Goal: Task Accomplishment & Management: Manage account settings

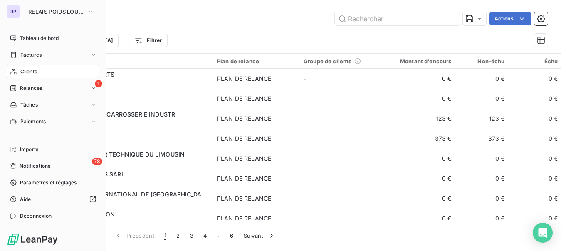
click at [32, 74] on span "Clients" at bounding box center [28, 71] width 17 height 7
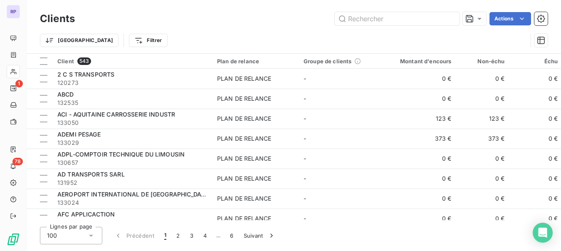
click at [170, 29] on div "Trier Filtrer" at bounding box center [293, 40] width 507 height 26
click at [355, 23] on input "text" at bounding box center [397, 18] width 125 height 13
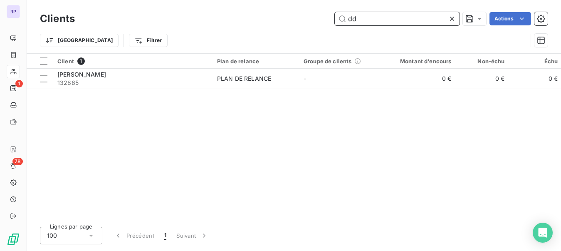
type input "d"
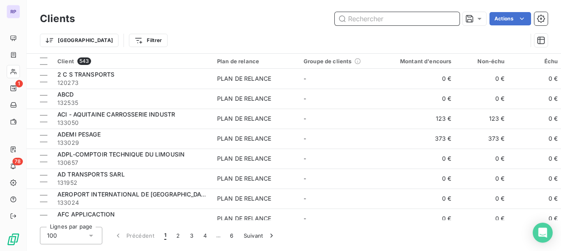
click at [355, 23] on input "text" at bounding box center [397, 18] width 125 height 13
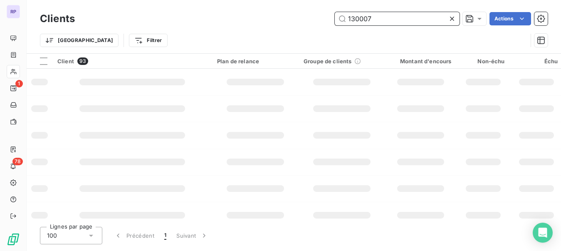
type input "130007"
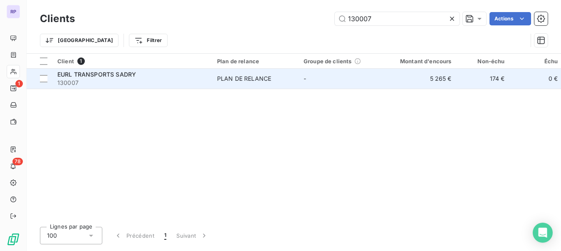
click at [155, 79] on span "130007" at bounding box center [132, 83] width 150 height 8
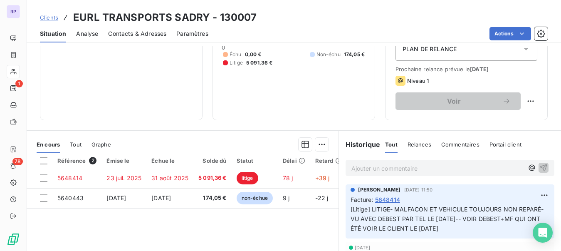
scroll to position [113, 0]
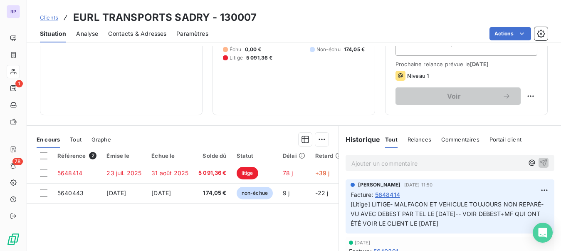
click at [381, 163] on p "Ajouter un commentaire ﻿" at bounding box center [437, 163] width 172 height 10
copy span "REUNION [DATE]-"
click at [406, 162] on p "REUNION [DATE]-" at bounding box center [437, 163] width 172 height 10
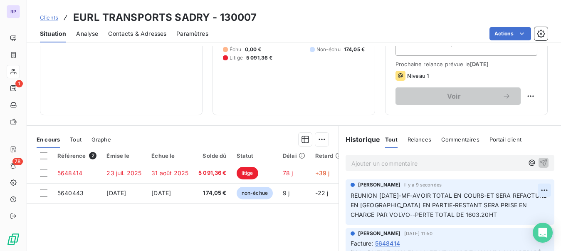
click at [528, 187] on html "RP 1 78 Clients EURL TRANSPORTS SADRY - 130007 Situation Analyse Contacts & Adr…" at bounding box center [280, 125] width 561 height 251
click at [533, 139] on html "RP 1 78 Clients EURL TRANSPORTS SADRY - 130007 Situation Analyse Contacts & Adr…" at bounding box center [280, 125] width 561 height 251
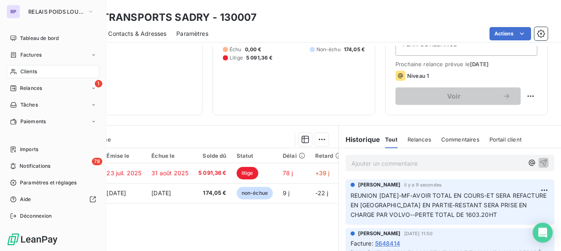
click at [27, 65] on div "Clients" at bounding box center [53, 71] width 93 height 13
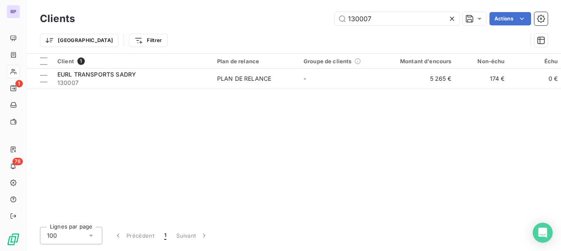
drag, startPoint x: 382, startPoint y: 18, endPoint x: 314, endPoint y: 18, distance: 67.7
click at [314, 18] on div "130007 Actions" at bounding box center [316, 18] width 463 height 13
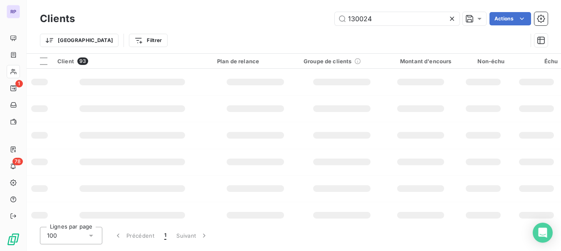
type input "130024"
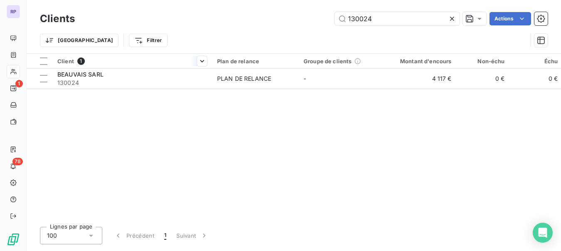
click at [79, 67] on th "Client 1" at bounding box center [132, 61] width 160 height 15
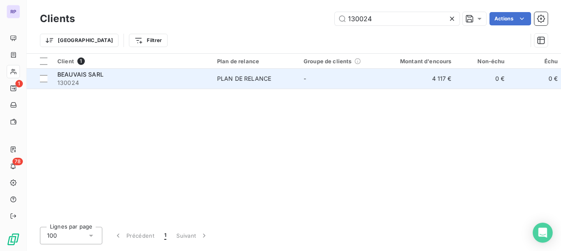
click at [79, 75] on span "BEAUVAIS SARL" at bounding box center [80, 74] width 46 height 7
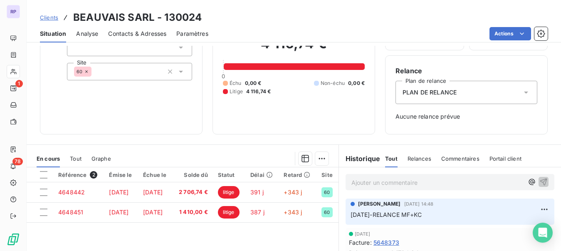
scroll to position [70, 0]
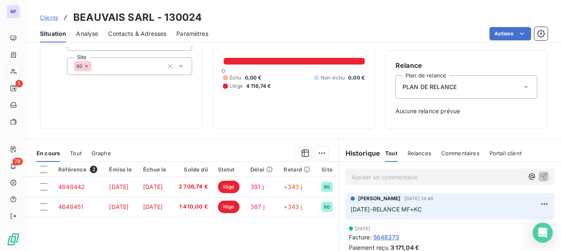
click at [395, 175] on p "Ajouter un commentaire ﻿" at bounding box center [437, 177] width 172 height 10
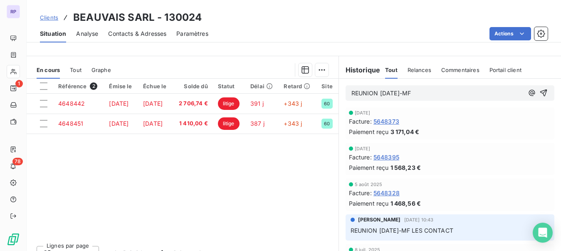
scroll to position [0, 0]
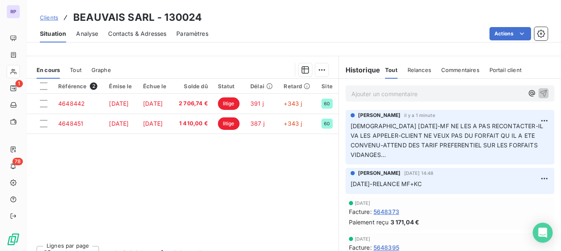
click at [430, 96] on p "Ajouter un commentaire ﻿" at bounding box center [437, 94] width 172 height 10
click at [391, 97] on p "Ajouter un commentaire ﻿" at bounding box center [437, 94] width 172 height 10
click at [352, 91] on p "Ajouter un commentaire ﻿" at bounding box center [437, 94] width 172 height 10
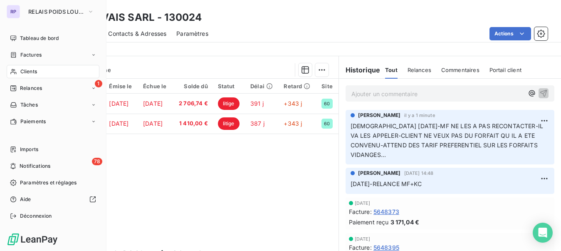
click at [34, 73] on span "Clients" at bounding box center [28, 71] width 17 height 7
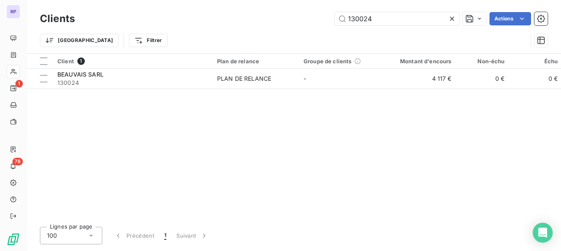
drag, startPoint x: 376, startPoint y: 18, endPoint x: 304, endPoint y: 19, distance: 72.3
click at [304, 19] on div "130024 Actions" at bounding box center [316, 18] width 463 height 13
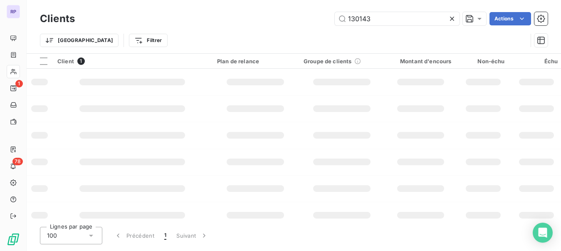
type input "130143"
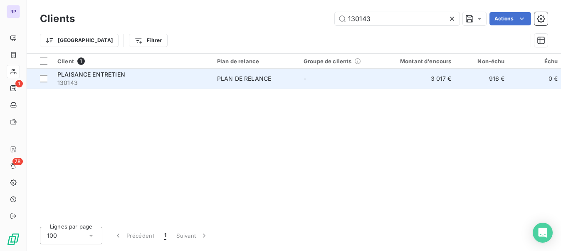
click at [129, 76] on div "PLAISANCE ENTRETIEN" at bounding box center [132, 74] width 150 height 8
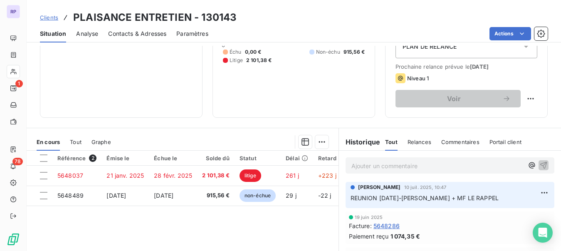
scroll to position [123, 0]
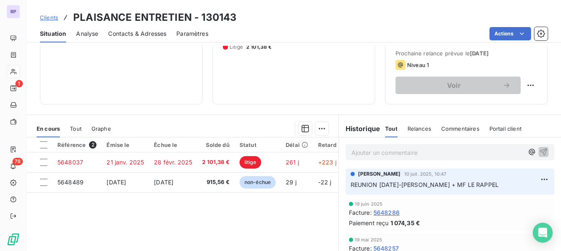
click at [372, 153] on p "Ajouter un commentaire ﻿" at bounding box center [437, 152] width 172 height 10
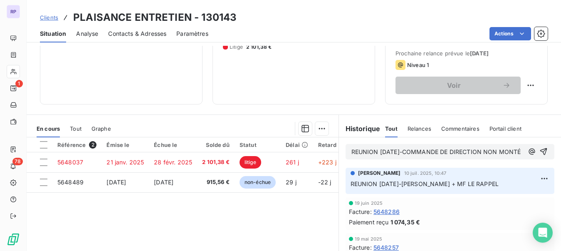
drag, startPoint x: 372, startPoint y: 162, endPoint x: 402, endPoint y: 149, distance: 33.0
click at [402, 149] on p "REUNION [DATE]-COMMANDE DE DIRECTION NON MONTÉ" at bounding box center [437, 152] width 172 height 10
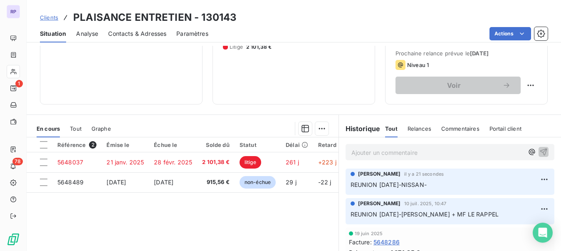
click at [374, 156] on p "Ajouter un commentaire ﻿" at bounding box center [437, 152] width 172 height 10
click at [373, 156] on p "Ajouter un commentaire ﻿" at bounding box center [437, 152] width 172 height 10
click at [533, 182] on html "RP 1 78 Clients PLAISANCE ENTRETIEN - 130143 Situation Analyse Contacts & Adres…" at bounding box center [280, 125] width 561 height 251
click at [493, 195] on div "Editer" at bounding box center [511, 197] width 47 height 13
click at [432, 185] on span "REUNION [DATE]-NISSAN-L EYGNAC" at bounding box center [403, 184] width 106 height 7
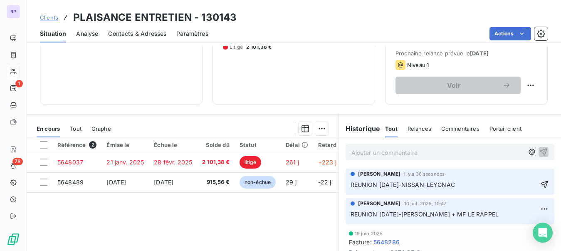
click at [460, 188] on p "REUNION [DATE]-NISSAN-LEYGNAC" at bounding box center [443, 185] width 187 height 10
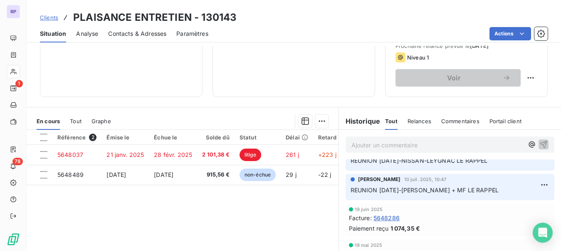
scroll to position [0, 0]
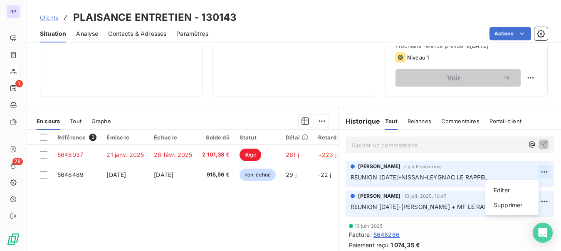
click at [530, 171] on html "RP 1 78 Clients PLAISANCE ENTRETIEN - 130143 Situation Analyse Contacts & Adres…" at bounding box center [280, 125] width 561 height 251
click at [508, 192] on div "Editer" at bounding box center [511, 189] width 47 height 13
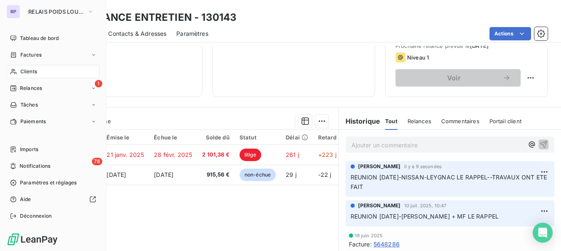
click at [30, 69] on span "Clients" at bounding box center [28, 71] width 17 height 7
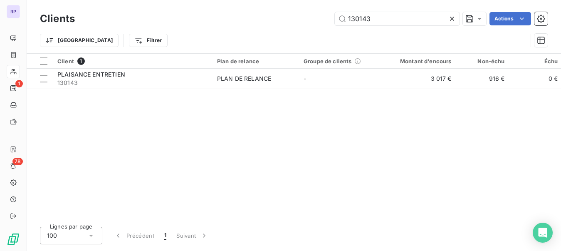
drag, startPoint x: 379, startPoint y: 22, endPoint x: 327, endPoint y: 19, distance: 52.9
click at [327, 19] on div "130143 Actions" at bounding box center [316, 18] width 463 height 13
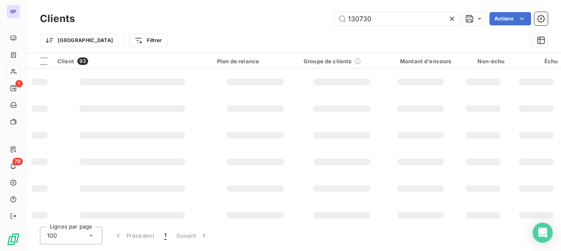
type input "130730"
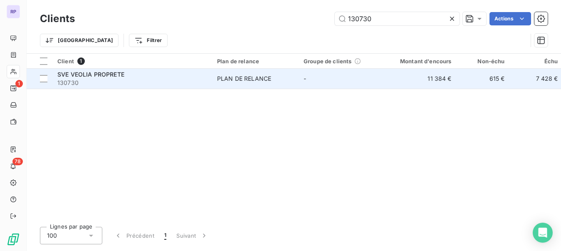
click at [106, 76] on span "SVE VEOLIA PROPRETE" at bounding box center [90, 74] width 67 height 7
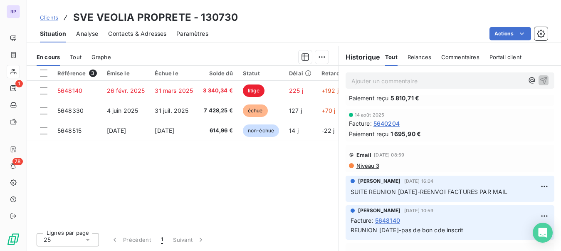
scroll to position [165, 0]
click at [130, 34] on span "Contacts & Adresses" at bounding box center [137, 34] width 58 height 8
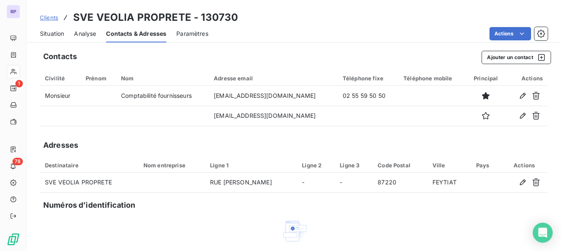
click at [60, 33] on span "Situation" at bounding box center [52, 34] width 24 height 8
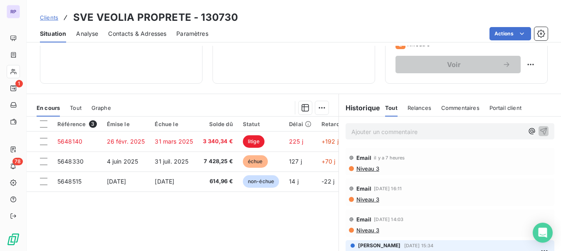
scroll to position [146, 0]
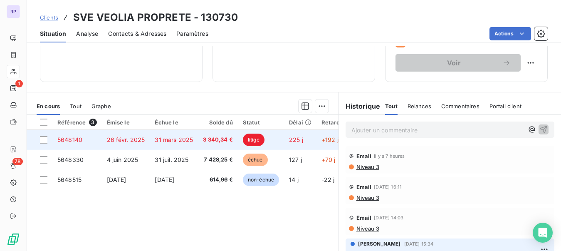
click at [61, 136] on span "5648140" at bounding box center [69, 139] width 25 height 7
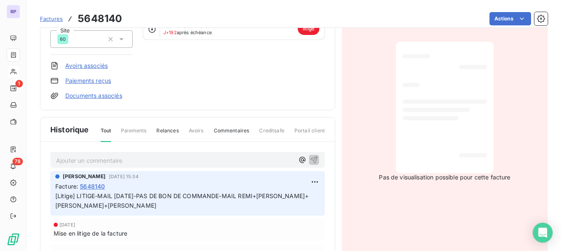
scroll to position [113, 0]
click at [156, 157] on p "Ajouter un commentaire ﻿" at bounding box center [175, 159] width 238 height 10
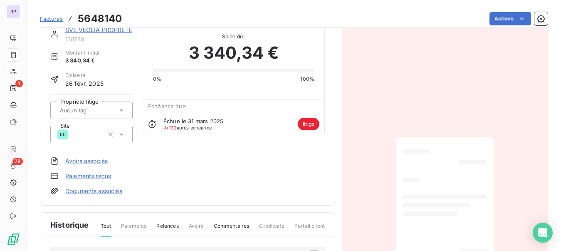
scroll to position [0, 0]
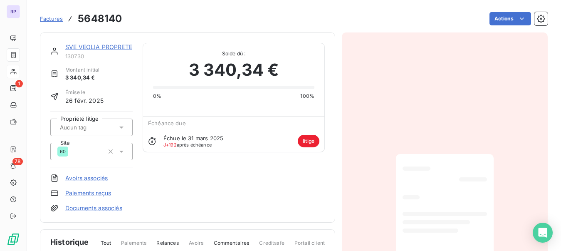
click at [85, 46] on link "SVE VEOLIA PROPRETE" at bounding box center [98, 46] width 67 height 7
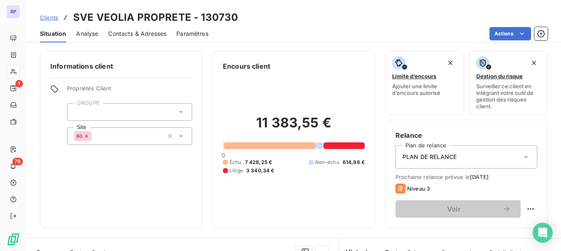
click at [53, 16] on span "Clients" at bounding box center [49, 17] width 18 height 7
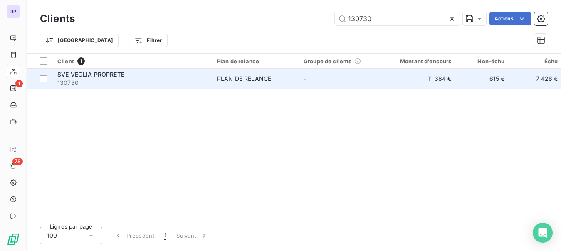
click at [120, 76] on span "SVE VEOLIA PROPRETE" at bounding box center [90, 74] width 67 height 7
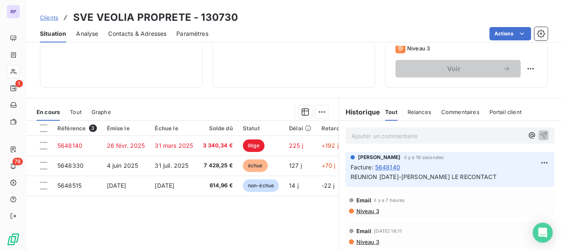
scroll to position [137, 0]
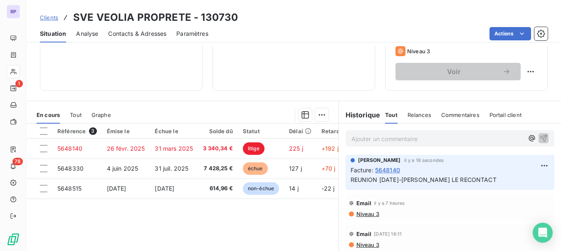
click at [147, 37] on span "Contacts & Adresses" at bounding box center [137, 34] width 58 height 8
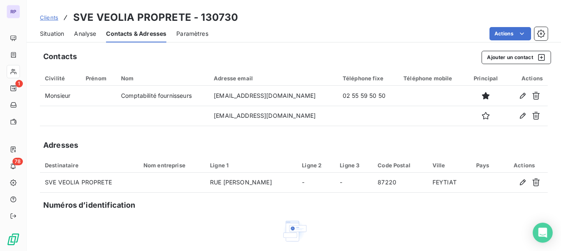
click at [56, 33] on span "Situation" at bounding box center [52, 34] width 24 height 8
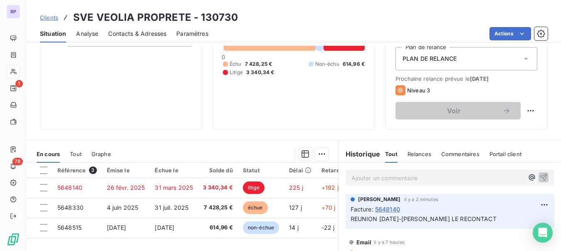
scroll to position [99, 0]
click at [554, 106] on div "Informations client Propriétés Client GROUPE Site 60 Encours client 11 383,55 €…" at bounding box center [294, 40] width 534 height 177
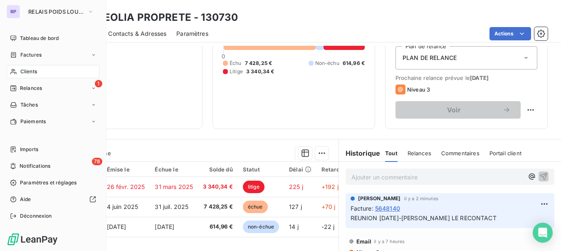
click at [33, 68] on span "Clients" at bounding box center [28, 71] width 17 height 7
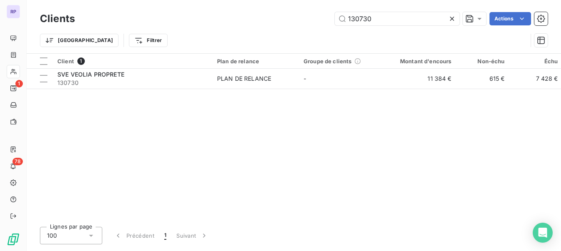
drag, startPoint x: 373, startPoint y: 21, endPoint x: 325, endPoint y: 20, distance: 48.2
click at [325, 20] on div "130730 Actions" at bounding box center [316, 18] width 463 height 13
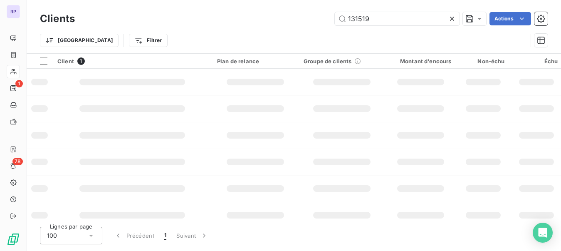
type input "131519"
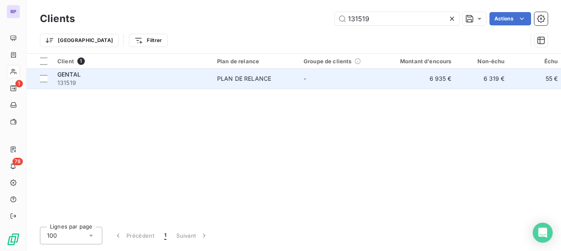
click at [79, 79] on span "131519" at bounding box center [132, 83] width 150 height 8
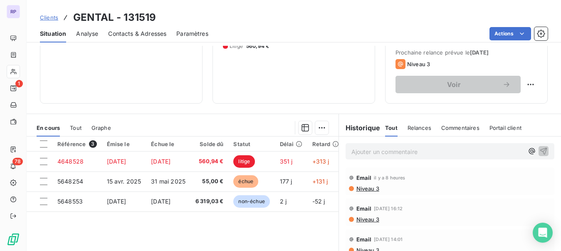
scroll to position [149, 0]
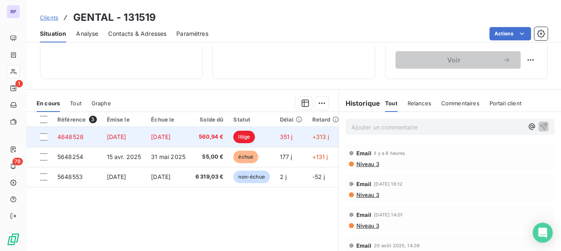
click at [71, 138] on span "4648528" at bounding box center [70, 136] width 26 height 7
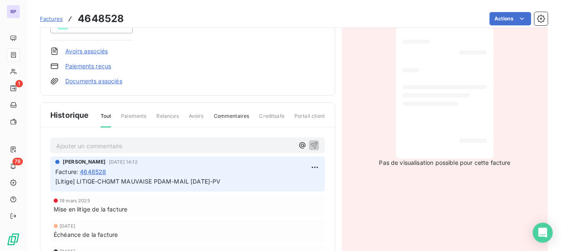
scroll to position [131, 0]
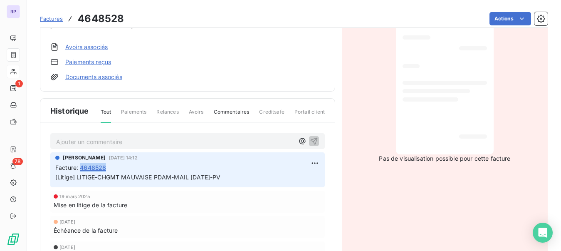
drag, startPoint x: 111, startPoint y: 170, endPoint x: 83, endPoint y: 167, distance: 27.9
click at [83, 167] on div "Facture : 4648528" at bounding box center [187, 167] width 264 height 9
copy span "4648528"
click at [123, 139] on p "Ajouter un commentaire ﻿" at bounding box center [175, 141] width 238 height 10
copy span "REUNION [DATE]-"
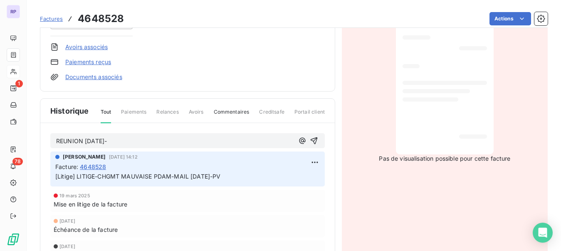
click at [131, 138] on p "REUNION [DATE]-" at bounding box center [175, 141] width 238 height 10
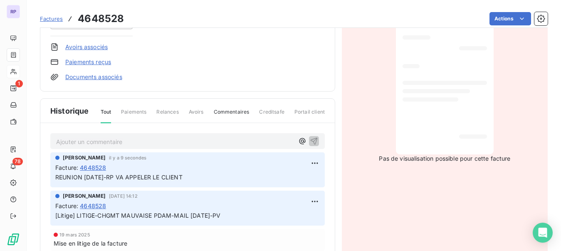
click at [59, 16] on span "Factures" at bounding box center [51, 18] width 23 height 7
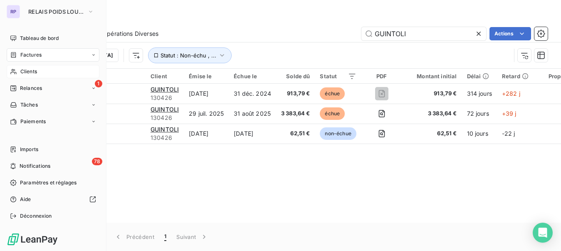
click at [31, 67] on div "Clients" at bounding box center [53, 71] width 93 height 13
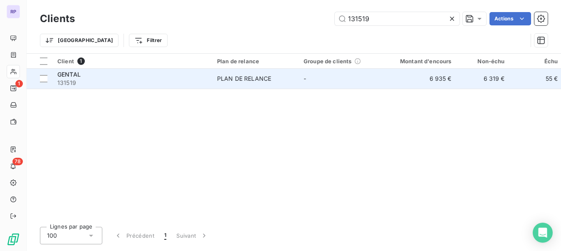
click at [82, 79] on span "131519" at bounding box center [132, 83] width 150 height 8
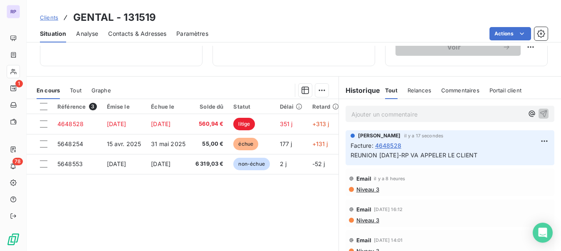
scroll to position [121, 0]
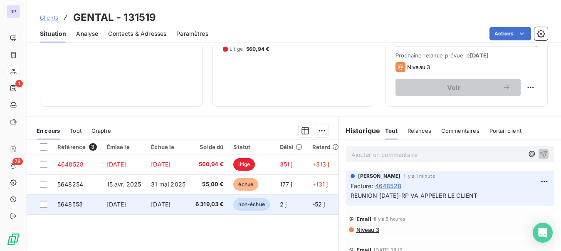
click at [78, 207] on td "5648553" at bounding box center [76, 204] width 49 height 20
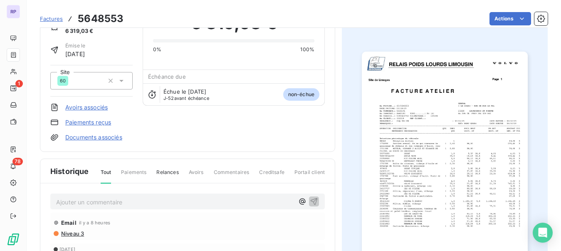
scroll to position [74, 0]
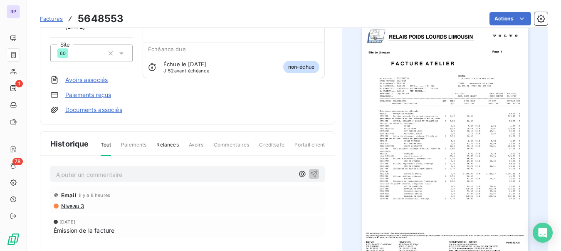
click at [222, 169] on p "Ajouter un commentaire ﻿" at bounding box center [175, 174] width 238 height 10
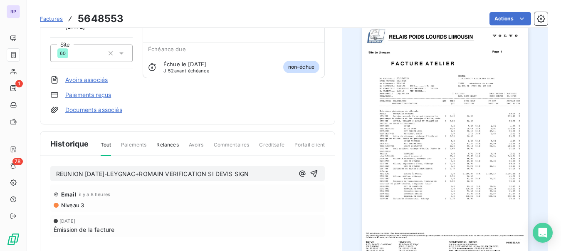
click at [263, 175] on p "REUNION [DATE]-LEYGNAC+ROMAIN VERIFICATION SI DEVIS SIGN" at bounding box center [175, 174] width 238 height 10
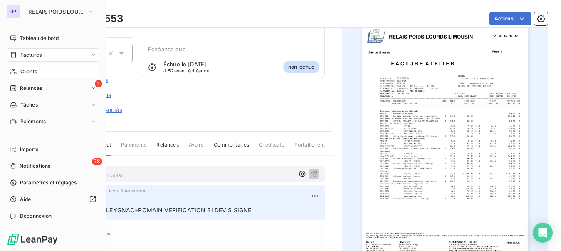
click at [31, 69] on span "Clients" at bounding box center [28, 71] width 17 height 7
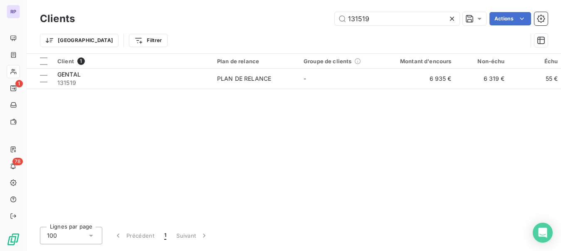
drag, startPoint x: 372, startPoint y: 18, endPoint x: 287, endPoint y: 20, distance: 85.6
click at [287, 20] on div "131519 Actions" at bounding box center [316, 18] width 463 height 13
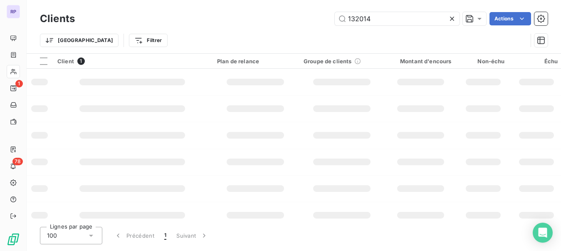
type input "132014"
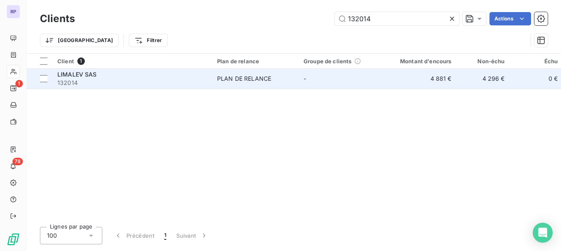
click at [87, 77] on span "LIMALEV SAS" at bounding box center [76, 74] width 39 height 7
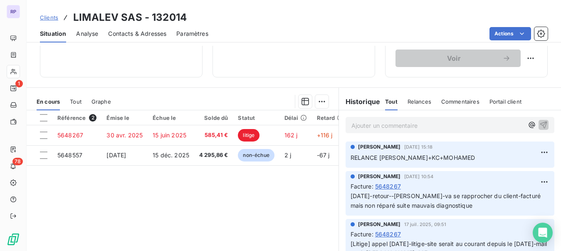
scroll to position [159, 0]
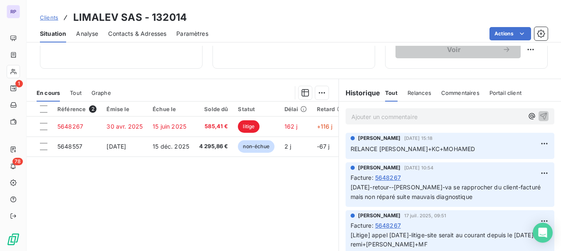
click at [401, 121] on p "Ajouter un commentaire ﻿" at bounding box center [437, 116] width 172 height 10
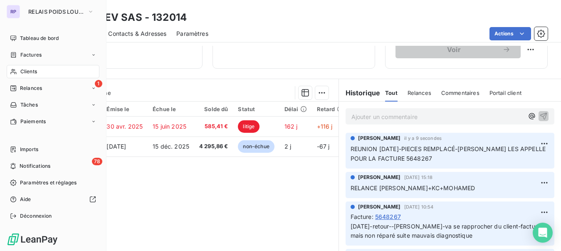
click at [22, 72] on span "Clients" at bounding box center [28, 71] width 17 height 7
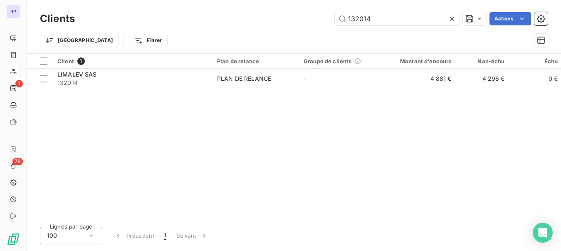
drag, startPoint x: 372, startPoint y: 21, endPoint x: 248, endPoint y: 21, distance: 124.3
click at [248, 21] on div "132014 Actions" at bounding box center [316, 18] width 463 height 13
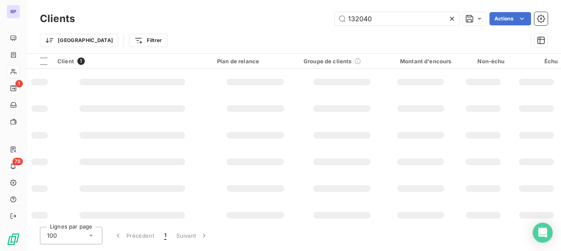
type input "132040"
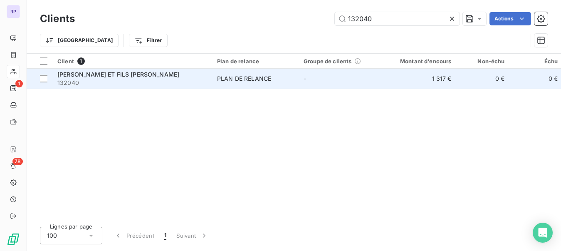
click at [87, 82] on span "132040" at bounding box center [132, 83] width 150 height 8
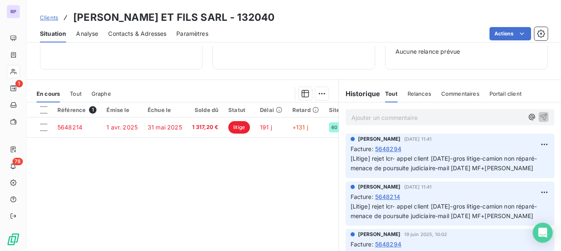
scroll to position [133, 0]
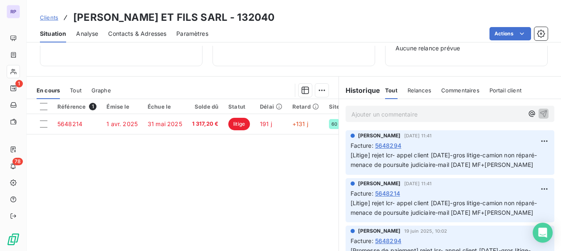
click at [430, 112] on p "Ajouter un commentaire ﻿" at bounding box center [437, 114] width 172 height 10
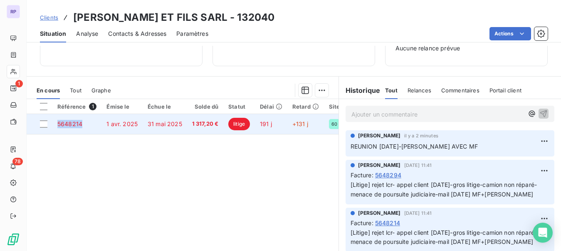
drag, startPoint x: 84, startPoint y: 123, endPoint x: 58, endPoint y: 126, distance: 26.3
click at [58, 126] on td "5648214" at bounding box center [76, 124] width 49 height 20
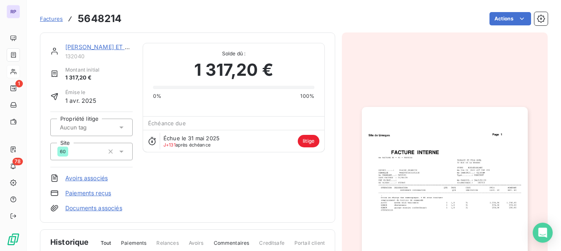
click at [80, 47] on link "[PERSON_NAME] ET FILS [PERSON_NAME]" at bounding box center [126, 46] width 122 height 7
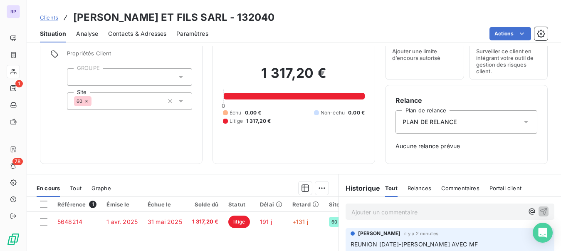
scroll to position [38, 0]
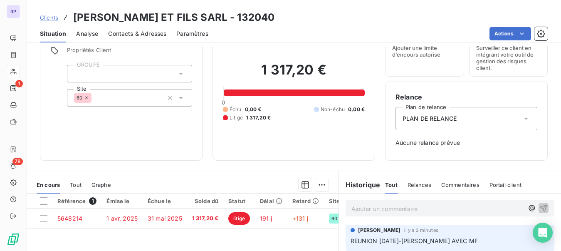
click at [54, 18] on span "Clients" at bounding box center [49, 17] width 18 height 7
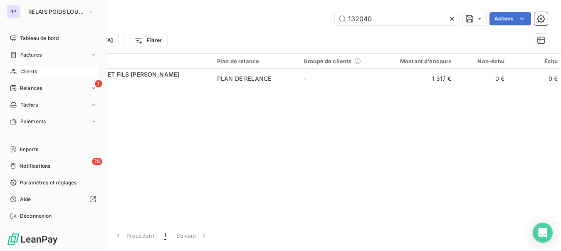
click at [22, 75] on div "Clients" at bounding box center [53, 71] width 93 height 13
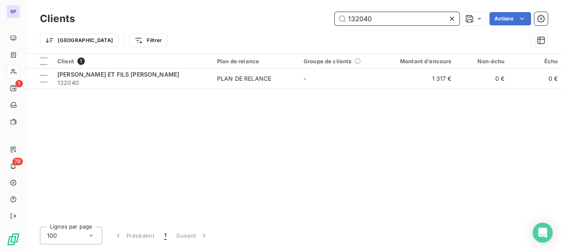
drag, startPoint x: 377, startPoint y: 20, endPoint x: 317, endPoint y: 22, distance: 60.3
click at [317, 22] on div "132040 Actions" at bounding box center [316, 18] width 463 height 13
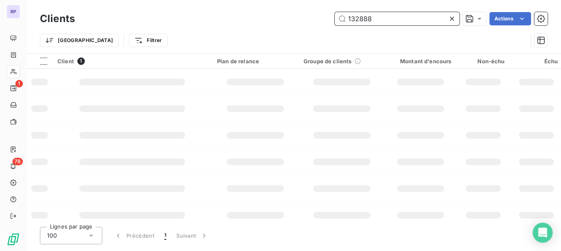
type input "132888"
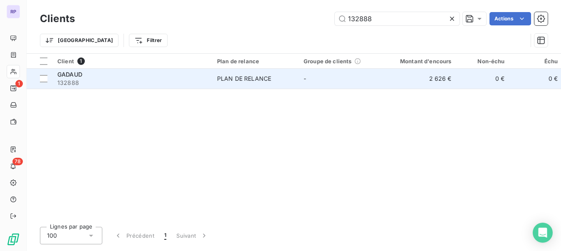
click at [62, 84] on span "132888" at bounding box center [132, 83] width 150 height 8
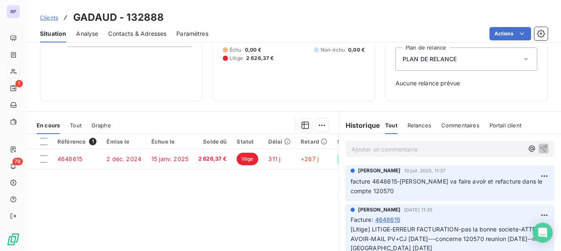
scroll to position [102, 0]
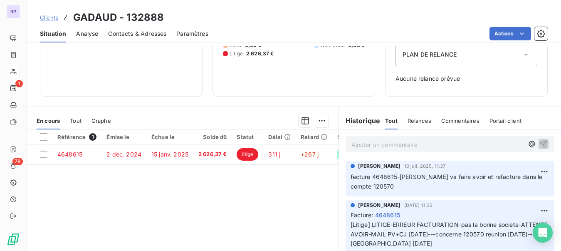
click at [401, 142] on p "Ajouter un commentaire ﻿" at bounding box center [437, 144] width 172 height 10
click at [395, 142] on span "REUNION [DATE]-" at bounding box center [376, 143] width 51 height 7
drag, startPoint x: 409, startPoint y: 143, endPoint x: 419, endPoint y: 140, distance: 10.7
click at [419, 140] on p "REUNION [DATE]-" at bounding box center [437, 144] width 172 height 10
click at [407, 145] on p "REUNION [DATE]-" at bounding box center [437, 144] width 172 height 10
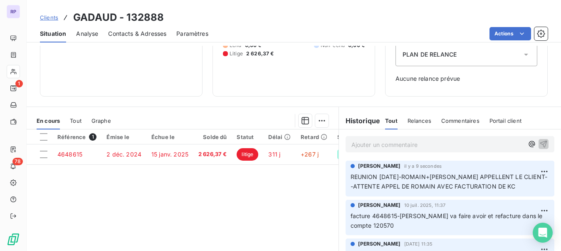
click at [409, 148] on p "Ajouter un commentaire ﻿" at bounding box center [437, 144] width 172 height 10
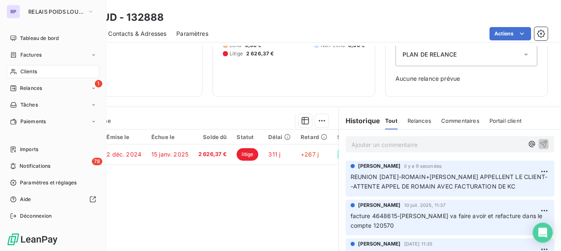
click at [27, 67] on div "Clients" at bounding box center [53, 71] width 93 height 13
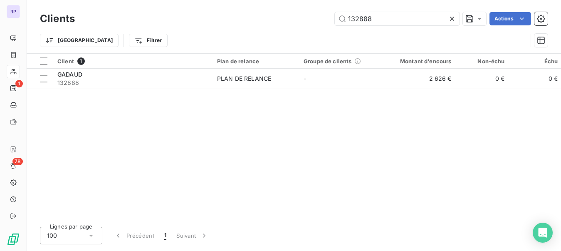
drag, startPoint x: 374, startPoint y: 18, endPoint x: 308, endPoint y: 18, distance: 65.7
click at [308, 18] on div "132888 Actions" at bounding box center [316, 18] width 463 height 13
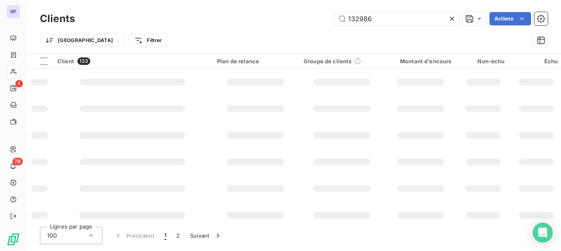
type input "132986"
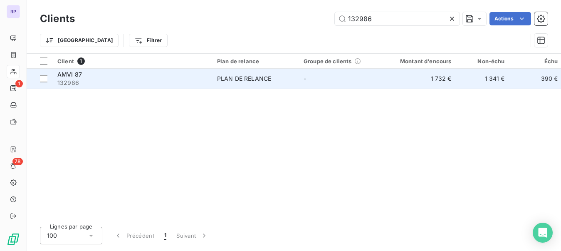
click at [61, 78] on div "AMVI 87" at bounding box center [132, 74] width 150 height 8
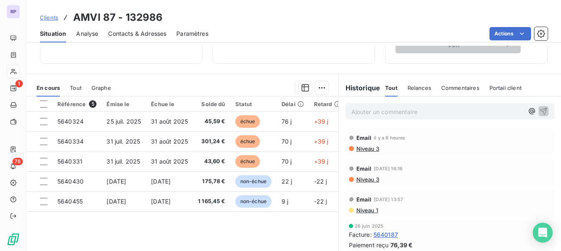
scroll to position [163, 0]
click at [159, 35] on span "Contacts & Adresses" at bounding box center [137, 34] width 58 height 8
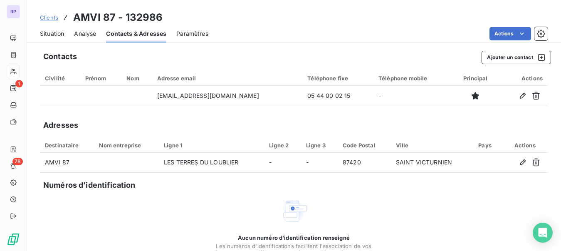
drag, startPoint x: 159, startPoint y: 35, endPoint x: 58, endPoint y: 36, distance: 101.0
click at [58, 36] on div "Situation Analyse Contacts & Adresses Paramètres Actions" at bounding box center [294, 33] width 534 height 17
click at [54, 33] on span "Situation" at bounding box center [52, 34] width 24 height 8
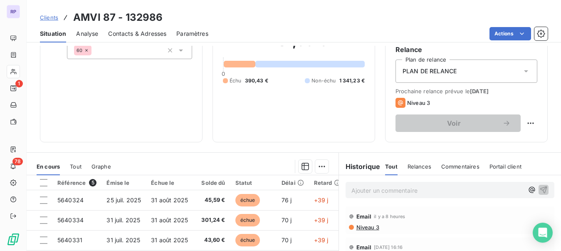
scroll to position [116, 0]
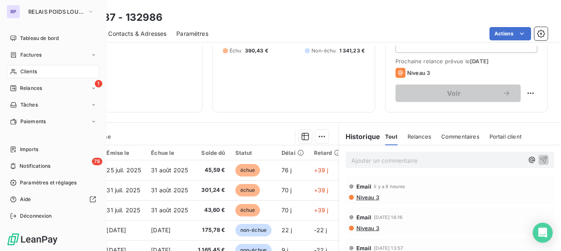
click at [24, 73] on span "Clients" at bounding box center [28, 71] width 17 height 7
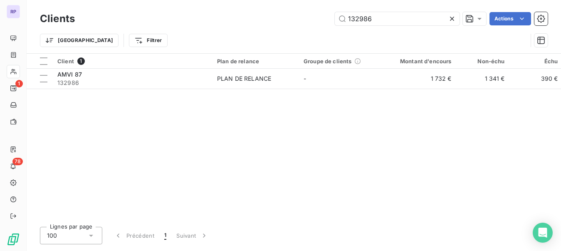
drag, startPoint x: 379, startPoint y: 21, endPoint x: 313, endPoint y: 19, distance: 65.3
click at [313, 19] on div "132986 Actions" at bounding box center [316, 18] width 463 height 13
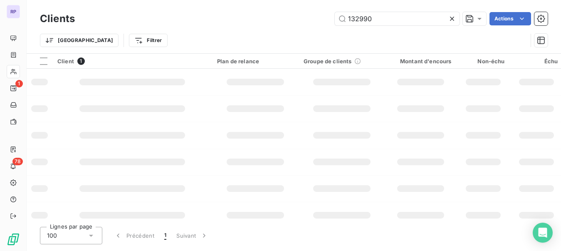
type input "132990"
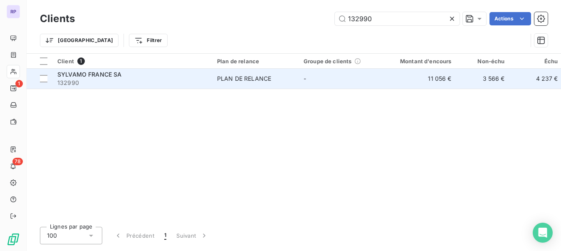
click at [101, 79] on span "132990" at bounding box center [132, 83] width 150 height 8
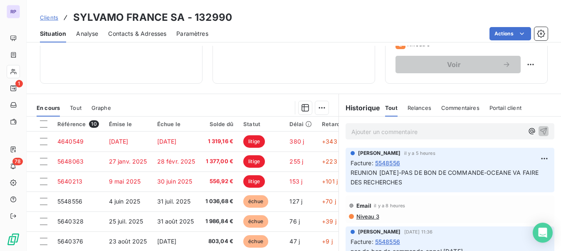
scroll to position [150, 0]
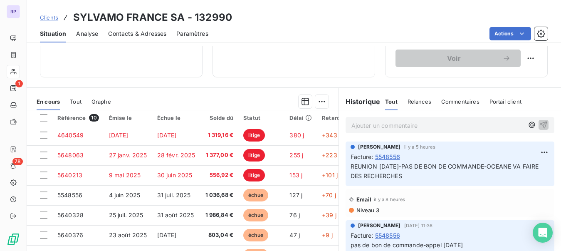
click at [382, 123] on p "Ajouter un commentaire ﻿" at bounding box center [437, 125] width 172 height 10
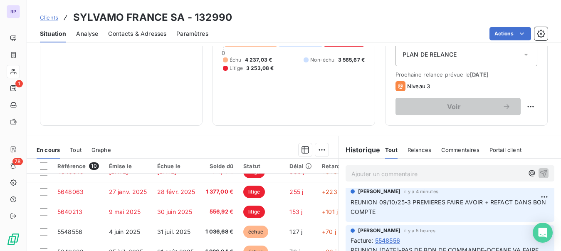
scroll to position [0, 0]
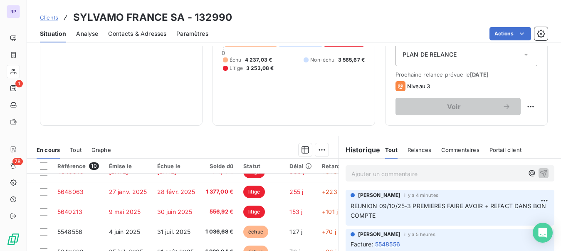
click at [474, 170] on p "Ajouter un commentaire ﻿" at bounding box center [437, 173] width 172 height 10
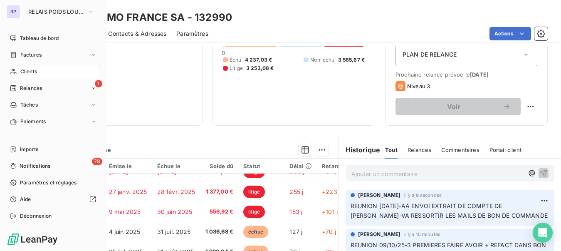
click at [22, 71] on span "Clients" at bounding box center [28, 71] width 17 height 7
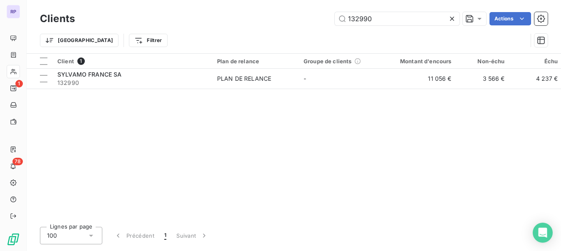
drag, startPoint x: 374, startPoint y: 19, endPoint x: 313, endPoint y: 16, distance: 61.6
click at [313, 16] on div "132990 Actions" at bounding box center [316, 18] width 463 height 13
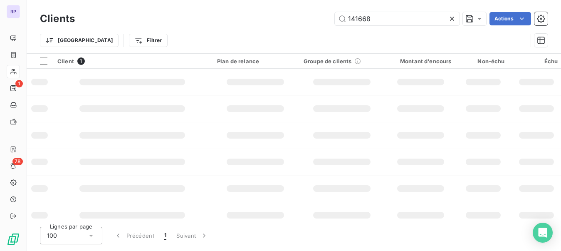
type input "141668"
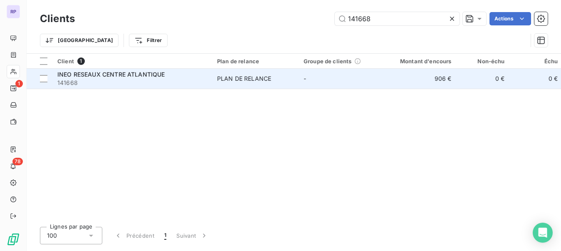
click at [140, 84] on span "141668" at bounding box center [132, 83] width 150 height 8
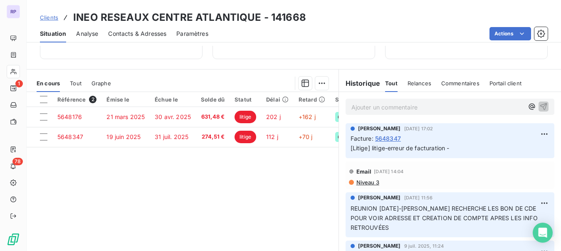
scroll to position [132, 0]
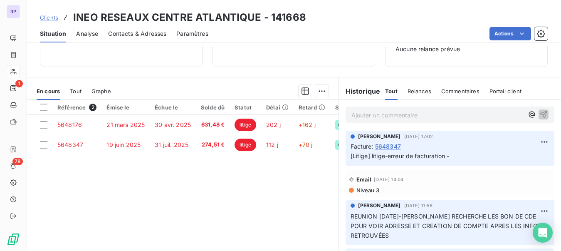
click at [368, 120] on p "Ajouter un commentaire ﻿" at bounding box center [437, 115] width 172 height 10
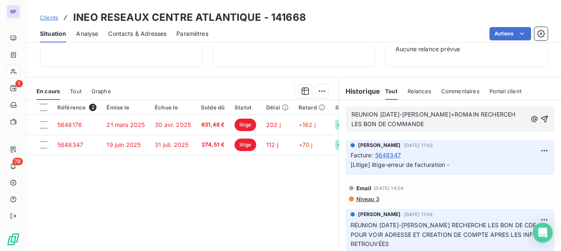
click at [495, 111] on span "REUNION [DATE]-[PERSON_NAME]+ROMAIN RECHERCEH LES BON DE COMMANDE" at bounding box center [434, 119] width 166 height 17
click at [424, 124] on p "REUNION [DATE]-[PERSON_NAME]+ROMAIN RECHERCHE LES BON DE COMMANDE" at bounding box center [438, 119] width 175 height 19
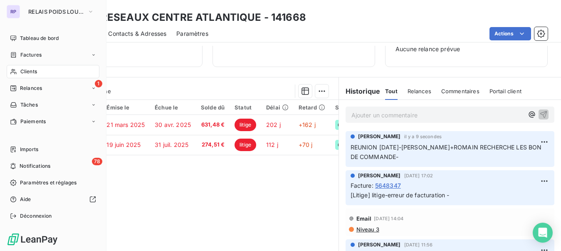
click at [29, 69] on span "Clients" at bounding box center [28, 71] width 17 height 7
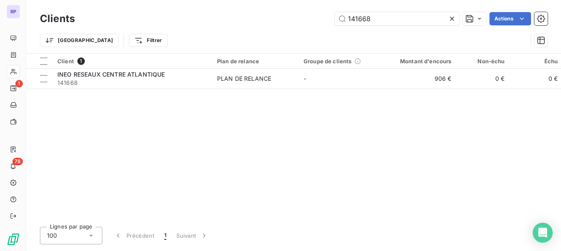
drag, startPoint x: 370, startPoint y: 19, endPoint x: 312, endPoint y: 20, distance: 58.2
click at [312, 20] on div "141668 Actions" at bounding box center [316, 18] width 463 height 13
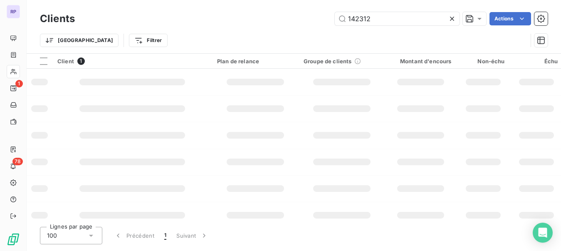
type input "142312"
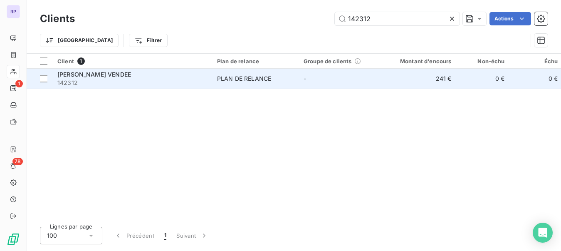
click at [57, 74] on td "[PERSON_NAME] VENDEE 142312" at bounding box center [132, 79] width 160 height 20
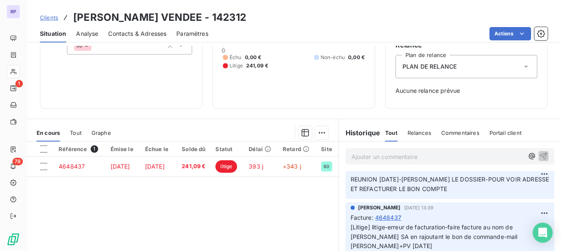
scroll to position [91, 0]
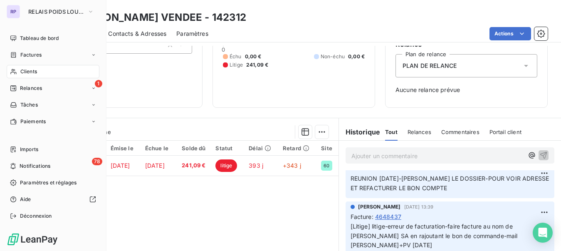
click at [30, 71] on span "Clients" at bounding box center [28, 71] width 17 height 7
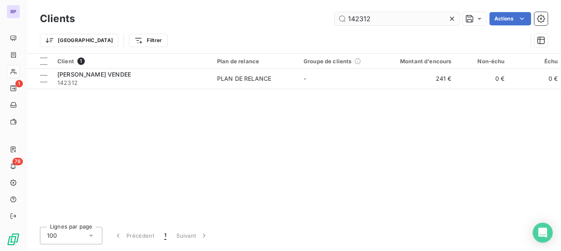
drag, startPoint x: 381, startPoint y: 17, endPoint x: 335, endPoint y: 15, distance: 46.2
click at [335, 15] on input "142312" at bounding box center [397, 18] width 125 height 13
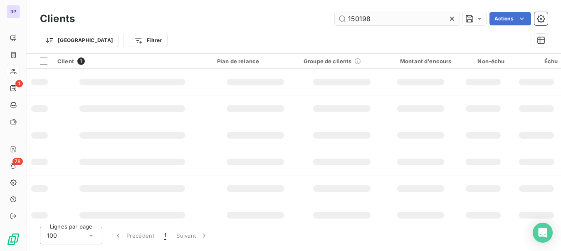
type input "150198"
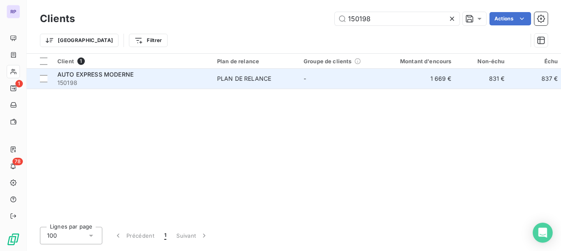
click at [113, 83] on span "150198" at bounding box center [132, 83] width 150 height 8
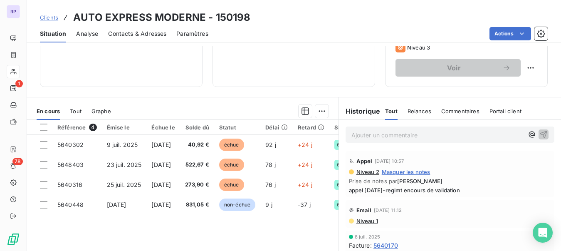
scroll to position [145, 0]
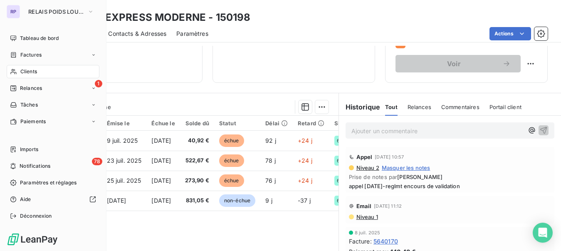
click at [29, 75] on span "Clients" at bounding box center [28, 71] width 17 height 7
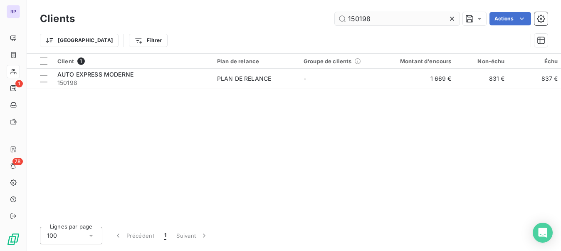
drag, startPoint x: 365, startPoint y: 20, endPoint x: 369, endPoint y: 20, distance: 4.6
click at [369, 20] on input "150198" at bounding box center [397, 18] width 125 height 13
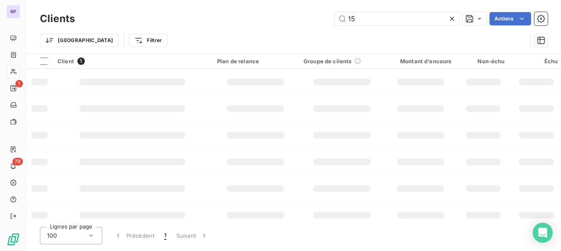
type input "1"
type input "150289"
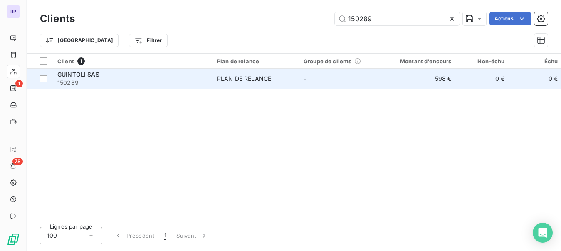
click at [95, 82] on span "150289" at bounding box center [132, 83] width 150 height 8
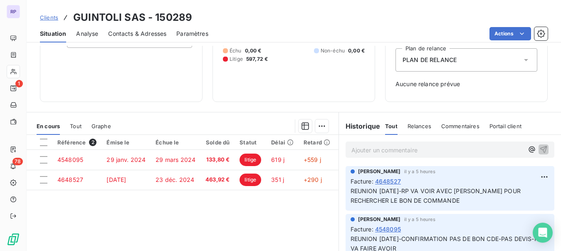
scroll to position [102, 0]
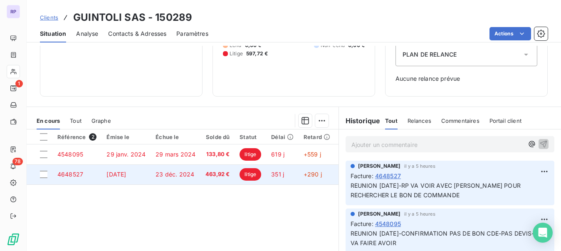
click at [86, 173] on td "4648527" at bounding box center [76, 174] width 49 height 20
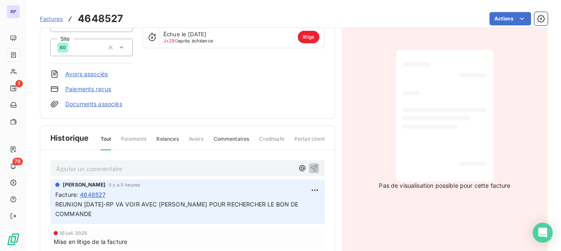
scroll to position [111, 0]
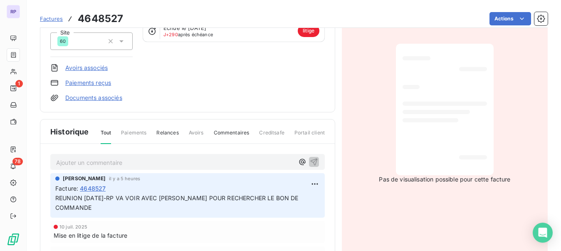
click at [85, 158] on p "Ajouter un commentaire ﻿" at bounding box center [175, 162] width 238 height 10
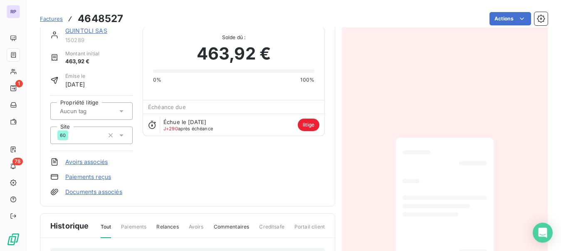
scroll to position [0, 0]
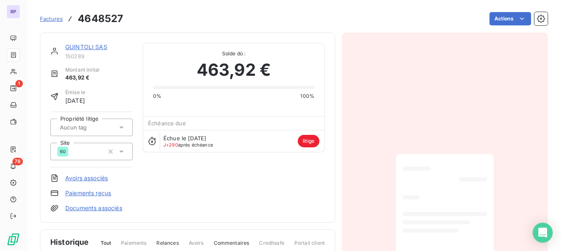
click at [102, 42] on div "GUINTOLI SAS 150289 Montant initial 463,92 € Émise le [DATE] Propriété litige S…" at bounding box center [187, 127] width 295 height 190
click at [100, 47] on link "GUINTOLI SAS" at bounding box center [86, 46] width 42 height 7
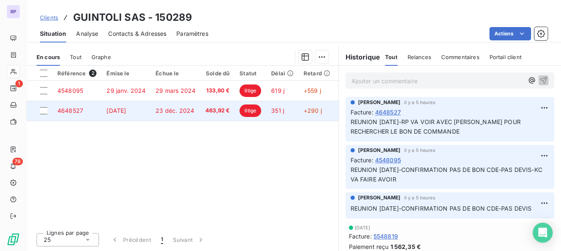
click at [73, 111] on span "4648527" at bounding box center [70, 110] width 26 height 7
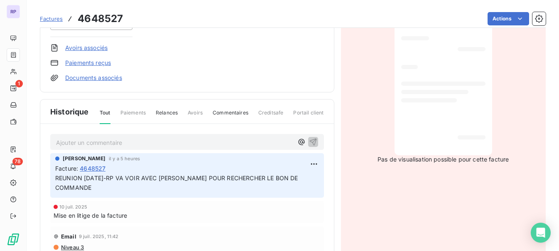
scroll to position [123, 0]
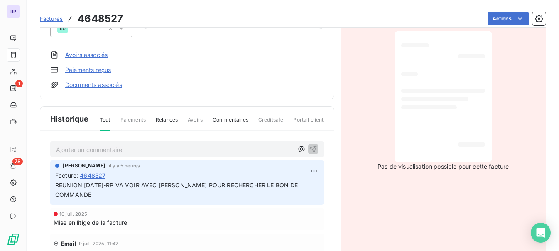
click at [128, 155] on p "Ajouter un commentaire ﻿" at bounding box center [174, 149] width 237 height 10
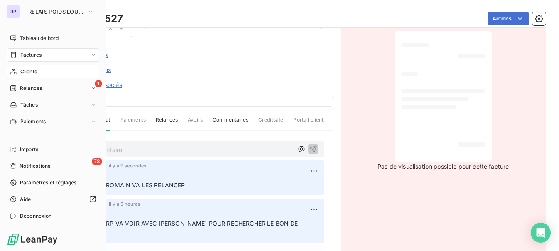
click at [35, 69] on span "Clients" at bounding box center [28, 71] width 17 height 7
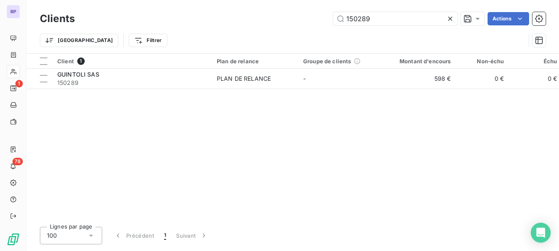
drag, startPoint x: 374, startPoint y: 20, endPoint x: 329, endPoint y: 19, distance: 44.9
click at [329, 19] on div "150289 Actions" at bounding box center [315, 18] width 461 height 13
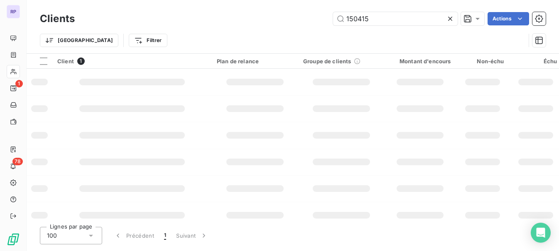
type input "150415"
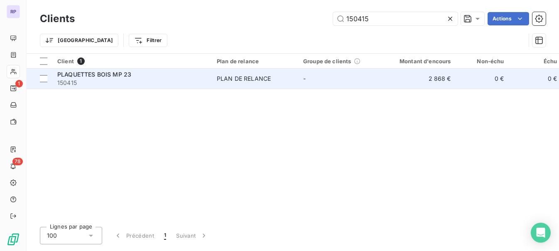
click at [133, 80] on span "150415" at bounding box center [132, 83] width 150 height 8
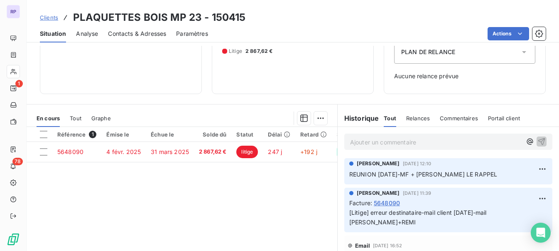
scroll to position [155, 0]
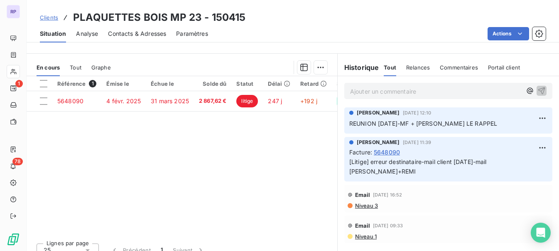
drag, startPoint x: 552, startPoint y: 195, endPoint x: 410, endPoint y: 148, distance: 149.2
click at [410, 148] on div "[PERSON_NAME] [DATE] 12:10 REUNION [DATE]-MF + [PERSON_NAME] LE RAPPEL [PERSON_…" at bounding box center [449, 175] width 222 height 139
click at [473, 145] on div "[PERSON_NAME] [DATE] 11:39" at bounding box center [449, 141] width 198 height 7
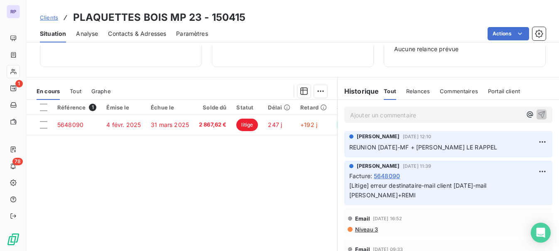
scroll to position [130, 0]
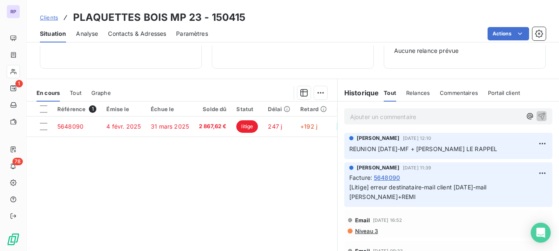
click at [155, 31] on span "Contacts & Adresses" at bounding box center [137, 34] width 58 height 8
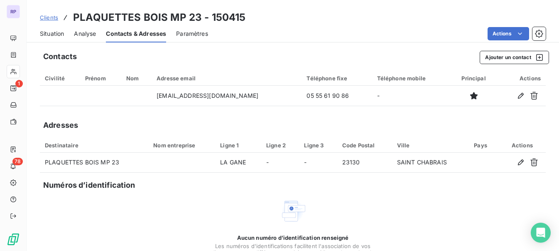
click at [55, 32] on span "Situation" at bounding box center [52, 34] width 24 height 8
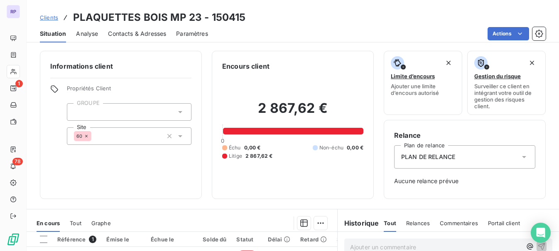
click at [149, 32] on span "Contacts & Adresses" at bounding box center [137, 34] width 58 height 8
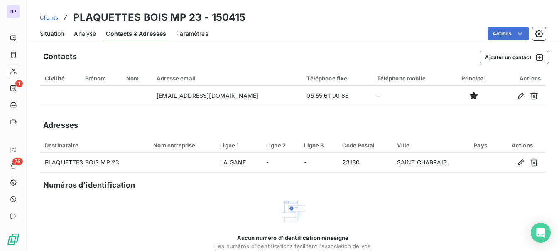
click at [61, 37] on span "Situation" at bounding box center [52, 34] width 24 height 8
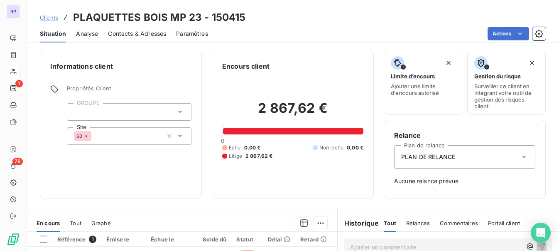
click at [49, 17] on span "Clients" at bounding box center [49, 17] width 18 height 7
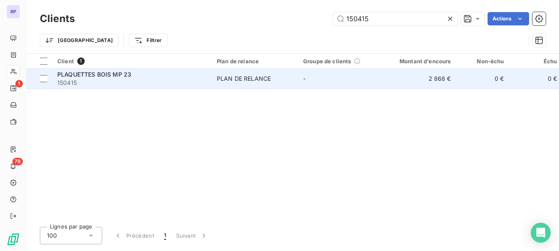
click at [81, 76] on span "PLAQUETTES BOIS MP 23" at bounding box center [94, 74] width 74 height 7
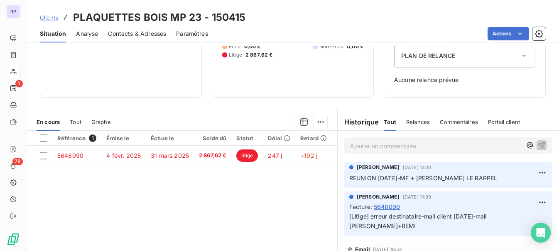
scroll to position [101, 0]
click at [370, 149] on p "Ajouter un commentaire ﻿" at bounding box center [436, 145] width 172 height 10
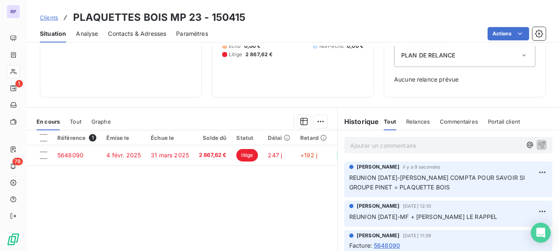
click at [47, 17] on span "Clients" at bounding box center [49, 17] width 18 height 7
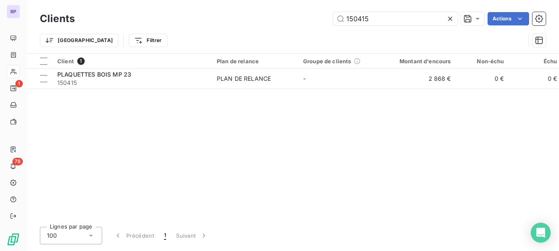
drag, startPoint x: 369, startPoint y: 16, endPoint x: 323, endPoint y: 19, distance: 46.3
click at [323, 19] on div "150415 Actions" at bounding box center [315, 18] width 461 height 13
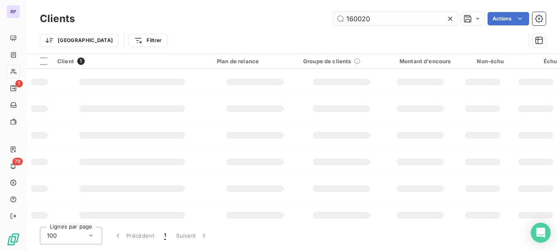
type input "160020"
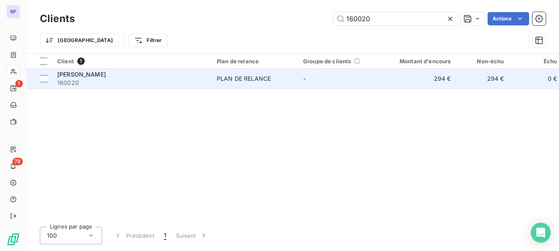
click at [107, 81] on span "160020" at bounding box center [132, 83] width 150 height 8
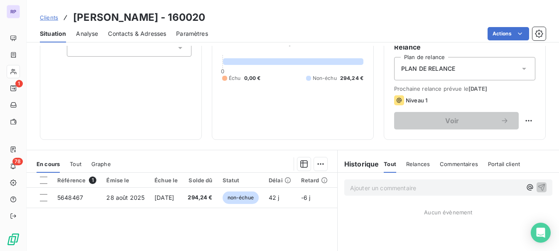
scroll to position [103, 0]
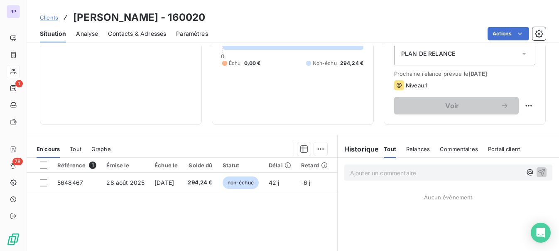
click at [400, 175] on p "Ajouter un commentaire ﻿" at bounding box center [436, 172] width 172 height 10
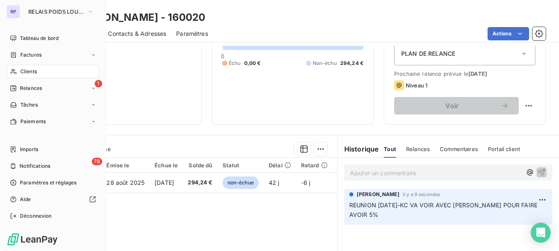
click at [25, 71] on span "Clients" at bounding box center [28, 71] width 17 height 7
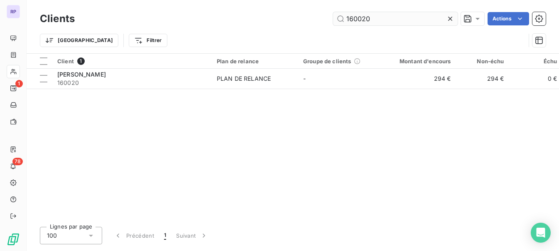
drag, startPoint x: 375, startPoint y: 18, endPoint x: 335, endPoint y: 19, distance: 40.3
click at [335, 19] on input "160020" at bounding box center [395, 18] width 125 height 13
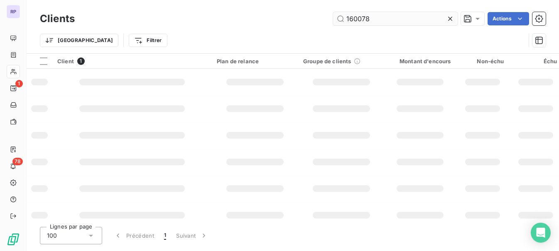
type input "160078"
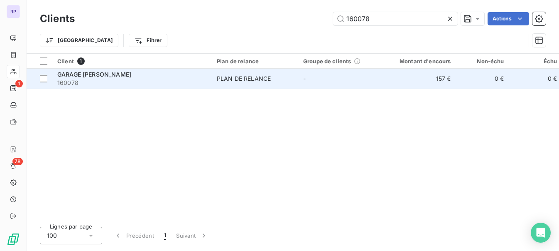
click at [106, 76] on div "GARAGE [PERSON_NAME]" at bounding box center [132, 74] width 150 height 8
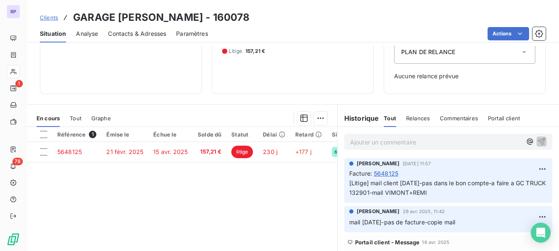
scroll to position [106, 0]
click at [457, 137] on p "Ajouter un commentaire ﻿" at bounding box center [436, 141] width 172 height 10
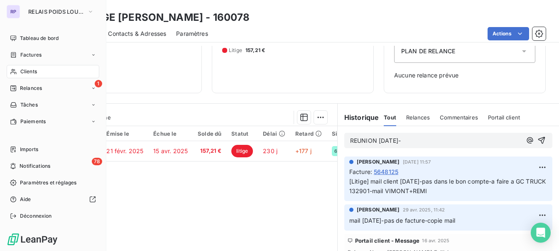
click at [34, 72] on span "Clients" at bounding box center [28, 71] width 17 height 7
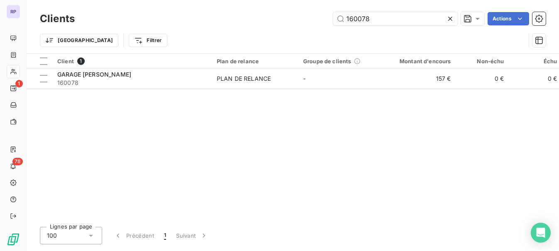
drag, startPoint x: 372, startPoint y: 19, endPoint x: 328, endPoint y: 17, distance: 43.7
click at [328, 17] on div "160078 Actions" at bounding box center [315, 18] width 461 height 13
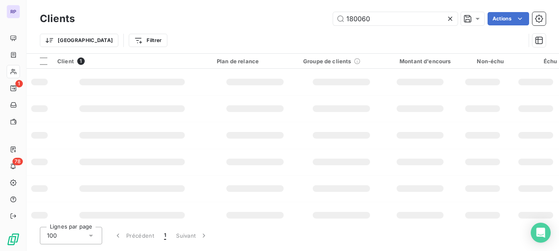
type input "180060"
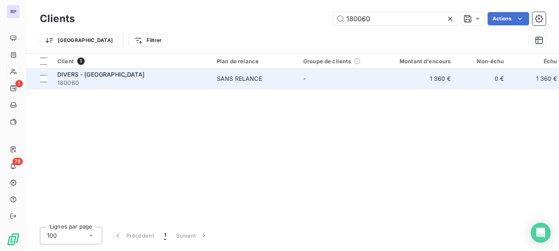
click at [93, 86] on span "180060" at bounding box center [132, 83] width 150 height 8
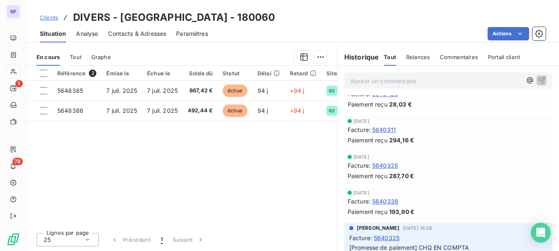
scroll to position [26, 0]
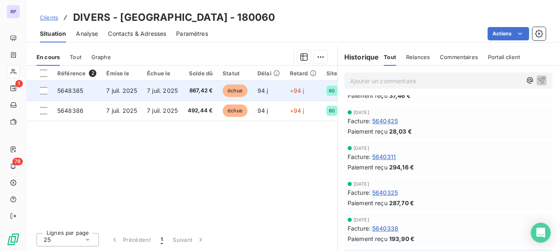
click at [77, 91] on span "5648385" at bounding box center [70, 90] width 26 height 7
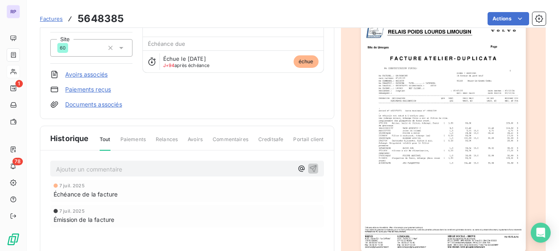
scroll to position [86, 0]
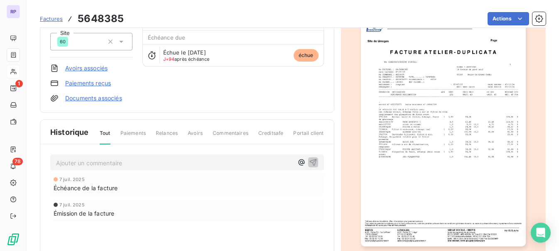
click at [101, 168] on p "Ajouter un commentaire ﻿" at bounding box center [174, 163] width 237 height 10
click at [98, 168] on p "Ajouter un commentaire ﻿" at bounding box center [174, 163] width 237 height 10
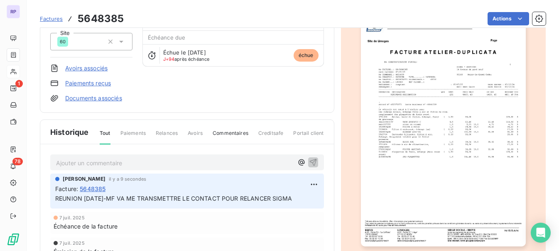
click at [98, 168] on p "Ajouter un commentaire ﻿" at bounding box center [174, 163] width 237 height 10
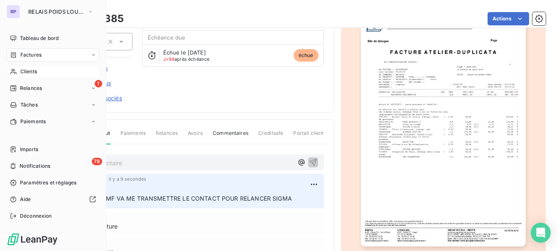
click at [27, 71] on span "Clients" at bounding box center [28, 71] width 17 height 7
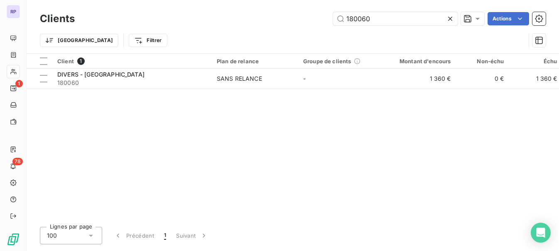
drag, startPoint x: 371, startPoint y: 17, endPoint x: 309, endPoint y: 20, distance: 62.0
click at [309, 20] on div "180060 Actions" at bounding box center [315, 18] width 461 height 13
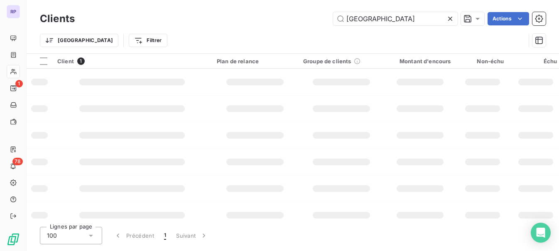
type input "[GEOGRAPHIC_DATA]"
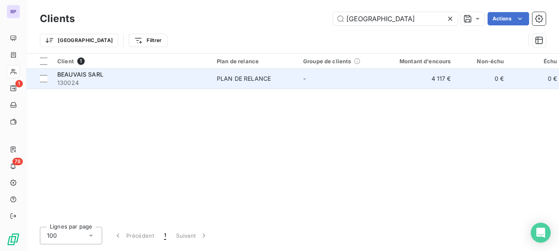
click at [75, 76] on span "BEAUVAIS SARL" at bounding box center [80, 74] width 46 height 7
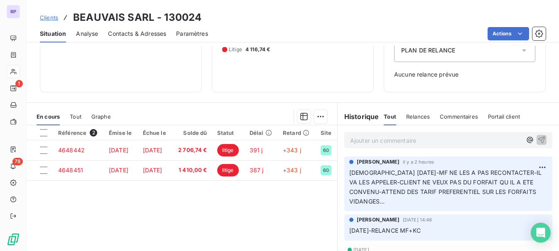
scroll to position [112, 0]
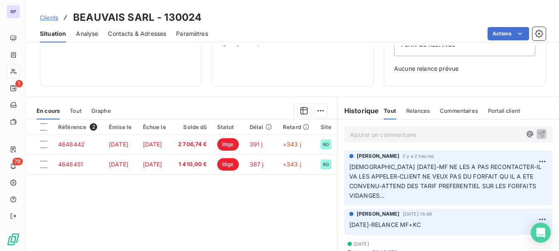
click at [371, 135] on p "Ajouter un commentaire ﻿" at bounding box center [436, 134] width 172 height 10
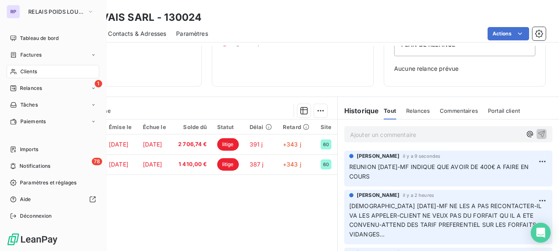
click at [23, 72] on span "Clients" at bounding box center [28, 71] width 17 height 7
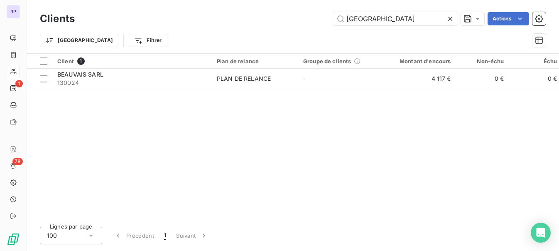
drag, startPoint x: 374, startPoint y: 18, endPoint x: 303, endPoint y: 27, distance: 71.1
click at [303, 27] on div "Clients BEAUVAIS Actions" at bounding box center [293, 18] width 506 height 17
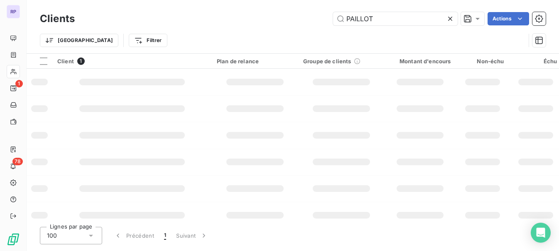
type input "PAILLOT"
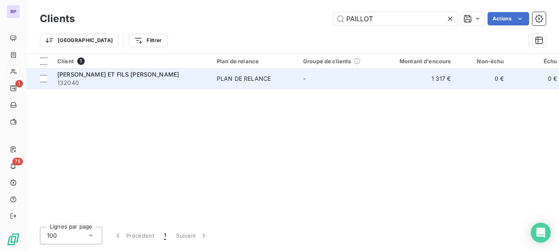
click at [115, 84] on span "132040" at bounding box center [132, 83] width 150 height 8
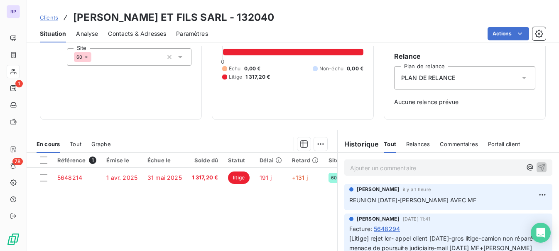
scroll to position [80, 0]
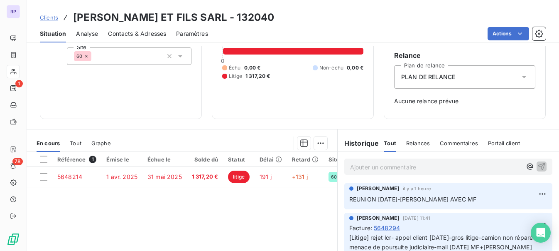
click at [393, 172] on div "Ajouter un commentaire ﻿" at bounding box center [449, 166] width 208 height 16
click at [399, 169] on p "Ajouter un commentaire ﻿" at bounding box center [436, 167] width 172 height 10
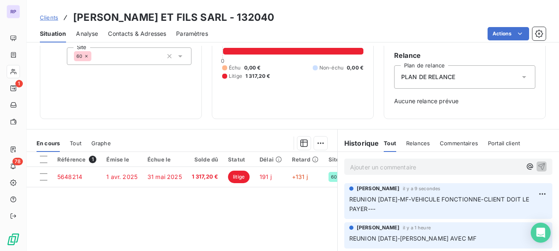
click at [64, 173] on html "RP 1 78 Clients PAILLOT ET FILS SARL - 132040 Situation Analyse Contacts & Adre…" at bounding box center [279, 125] width 559 height 251
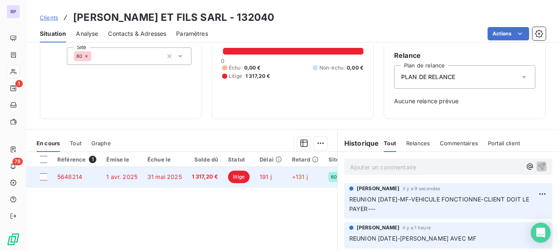
click at [64, 174] on span "5648214" at bounding box center [69, 176] width 25 height 7
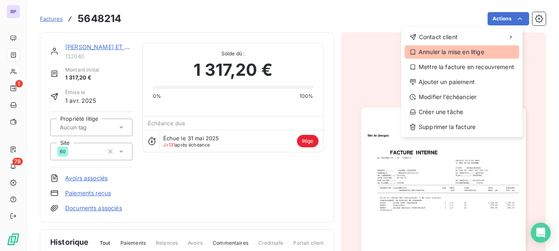
click at [464, 54] on div "Annuler la mise en litige" at bounding box center [462, 51] width 115 height 13
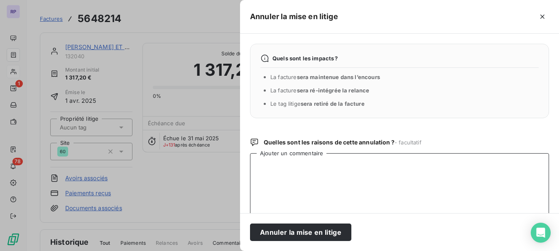
click at [330, 177] on textarea "Ajouter un commentaire" at bounding box center [399, 196] width 299 height 86
paste textarea "REUNION [DATE]-"
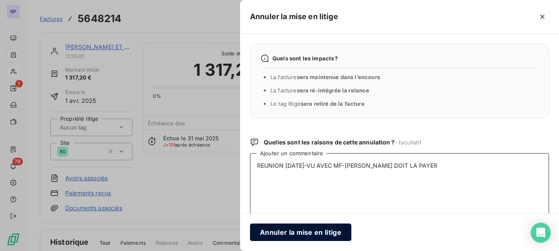
type textarea "REUNION [DATE]-VU AVEC MF-[PERSON_NAME] DOIT LA PAYER"
click at [298, 230] on button "Annuler la mise en litige" at bounding box center [300, 231] width 101 height 17
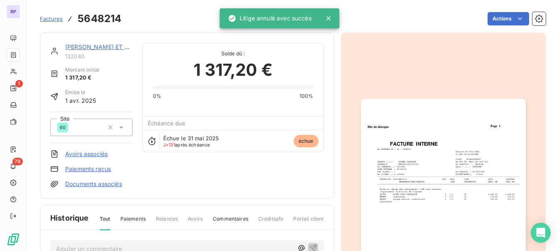
click at [84, 44] on link "[PERSON_NAME] ET FILS [PERSON_NAME]" at bounding box center [126, 46] width 122 height 7
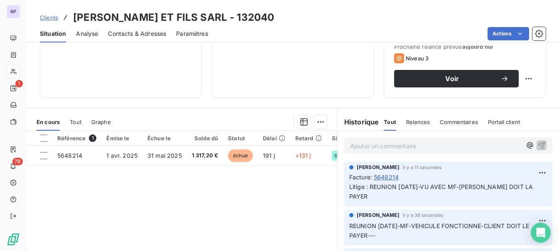
scroll to position [152, 0]
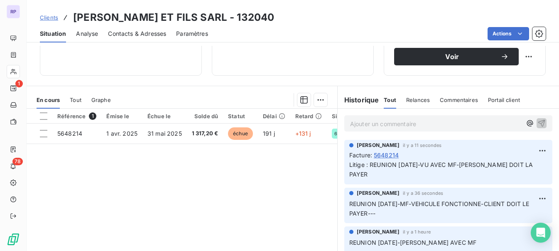
click at [432, 122] on p "Ajouter un commentaire ﻿" at bounding box center [436, 123] width 172 height 10
click at [530, 148] on html "RP 1 78 Clients PAILLOT ET FILS SARL - 132040 Situation Analyse Contacts & Adre…" at bounding box center [279, 125] width 559 height 251
click at [514, 175] on div "Editer" at bounding box center [510, 168] width 47 height 13
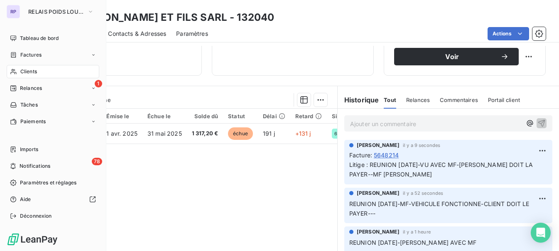
click at [30, 72] on span "Clients" at bounding box center [28, 71] width 17 height 7
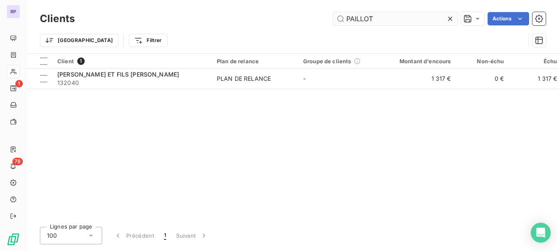
drag, startPoint x: 376, startPoint y: 23, endPoint x: 338, endPoint y: 24, distance: 37.8
click at [338, 24] on input "PAILLOT" at bounding box center [395, 18] width 125 height 13
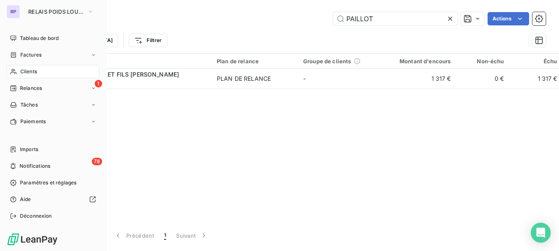
click at [26, 67] on div "Clients" at bounding box center [53, 71] width 93 height 13
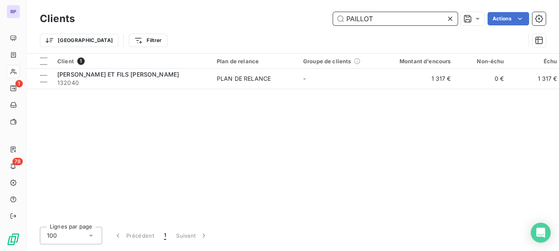
click at [395, 22] on input "PAILLOT" at bounding box center [395, 18] width 125 height 13
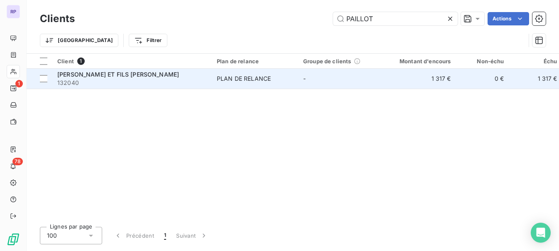
click at [101, 84] on span "132040" at bounding box center [132, 83] width 150 height 8
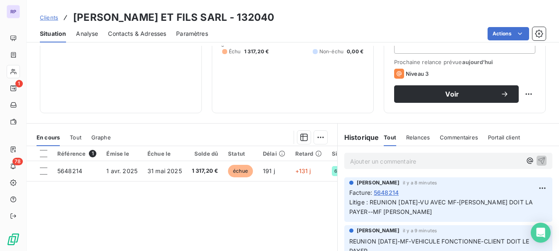
scroll to position [132, 0]
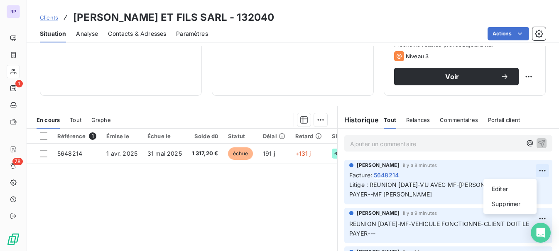
click at [529, 169] on html "RP 1 78 Clients PAILLOT ET FILS SARL - 132040 Situation Analyse Contacts & Adre…" at bounding box center [279, 125] width 559 height 251
click at [502, 194] on div "Editer" at bounding box center [510, 188] width 47 height 13
click at [502, 194] on p "Litige : REUNION [DATE]-VU AVEC MF-[PERSON_NAME] DOIT LA PAYER--MF [PERSON_NAME]" at bounding box center [444, 189] width 188 height 19
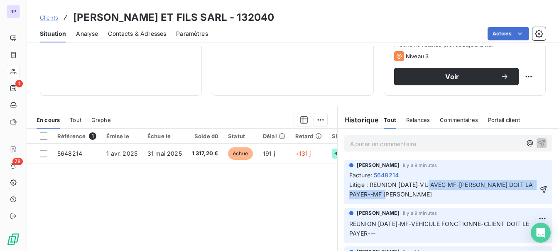
drag, startPoint x: 406, startPoint y: 195, endPoint x: 424, endPoint y: 184, distance: 20.3
click at [424, 184] on p "Litige : REUNION [DATE]-VU AVEC MF-[PERSON_NAME] DOIT LA PAYER--MF [PERSON_NAME]" at bounding box center [444, 189] width 188 height 19
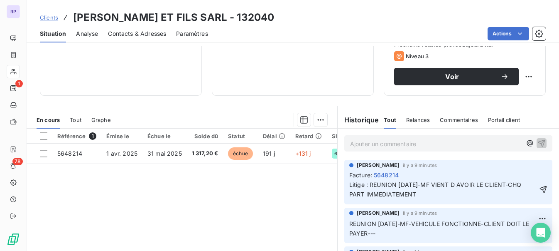
drag, startPoint x: 419, startPoint y: 195, endPoint x: 376, endPoint y: 190, distance: 43.1
click at [376, 190] on p "Litige : REUNION [DATE]-MF VIENT D AVOIR LE CLIENT-CHQ PART IMMEDIATEMENT" at bounding box center [444, 189] width 188 height 19
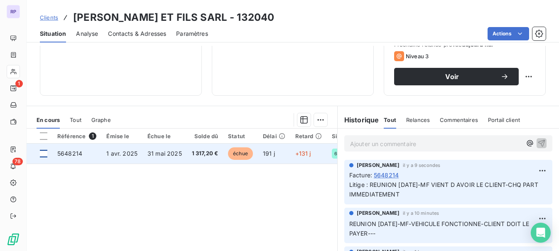
click at [45, 152] on div at bounding box center [43, 153] width 7 height 7
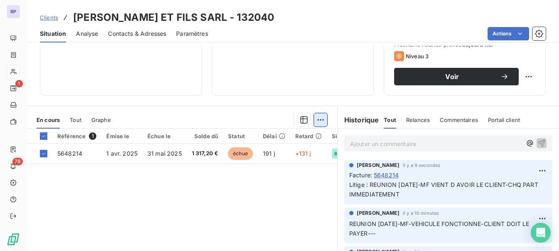
click at [321, 117] on html "RP 1 78 Clients PAILLOT ET FILS SARL - 132040 Situation Analyse Contacts & Adre…" at bounding box center [279, 125] width 559 height 251
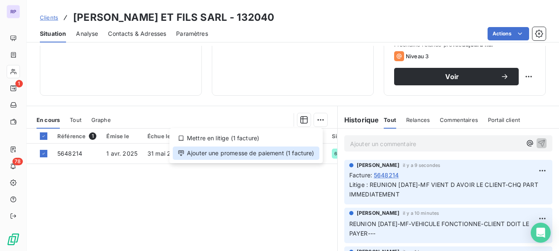
click at [270, 153] on div "Ajouter une promesse de paiement (1 facture)" at bounding box center [246, 152] width 147 height 13
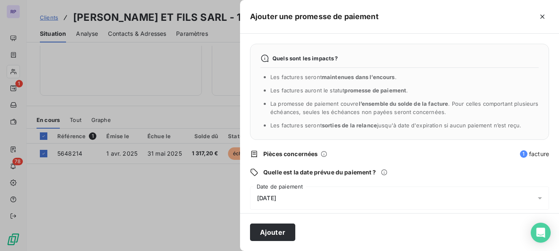
click at [298, 205] on div "[DATE]" at bounding box center [399, 197] width 299 height 23
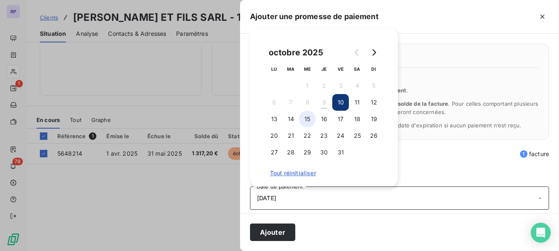
click at [310, 122] on button "15" at bounding box center [307, 119] width 17 height 17
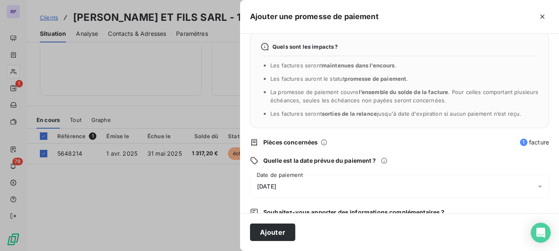
scroll to position [66, 0]
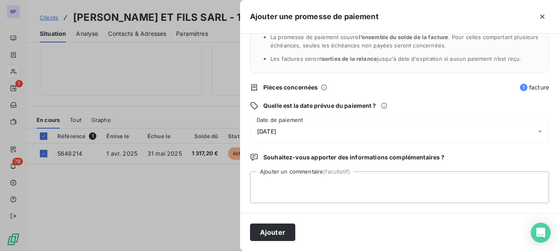
click at [297, 138] on div "[DATE]" at bounding box center [399, 131] width 299 height 23
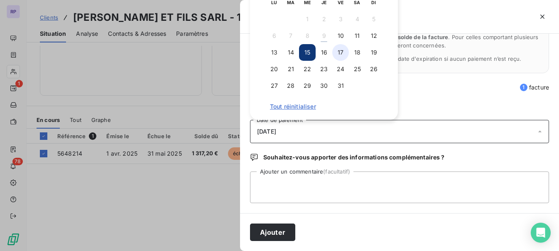
click at [338, 53] on button "17" at bounding box center [340, 52] width 17 height 17
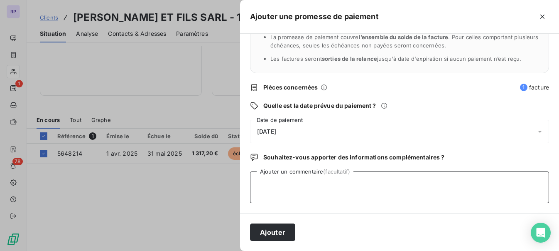
click at [299, 175] on textarea "Ajouter un commentaire (facultatif)" at bounding box center [399, 187] width 299 height 32
paste textarea "REUNION [DATE]-"
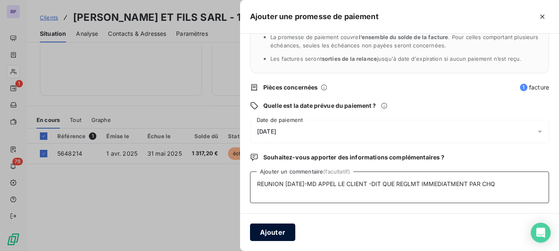
type textarea "REUNION [DATE]-MD APPEL LE CLIENT -DIT QUE REGLMT IMMEDIATMENT PAR CHQ"
click at [264, 234] on button "Ajouter" at bounding box center [272, 231] width 45 height 17
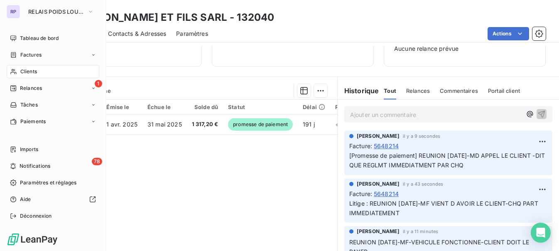
click at [24, 71] on span "Clients" at bounding box center [28, 71] width 17 height 7
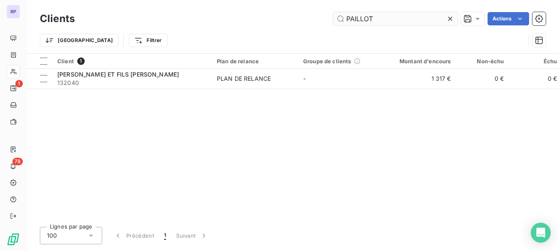
drag, startPoint x: 375, startPoint y: 19, endPoint x: 333, endPoint y: 19, distance: 41.6
click at [333, 19] on input "PAILLOT" at bounding box center [395, 18] width 125 height 13
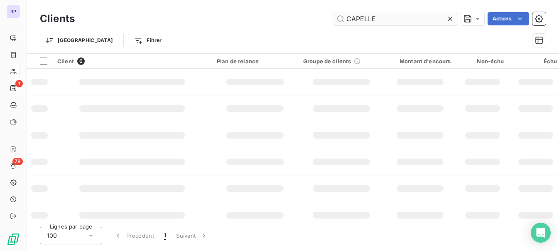
type input "CAPELLE"
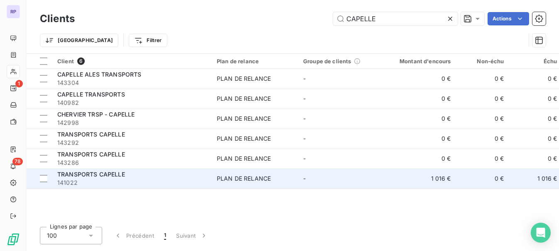
click at [78, 180] on span "141022" at bounding box center [132, 182] width 150 height 8
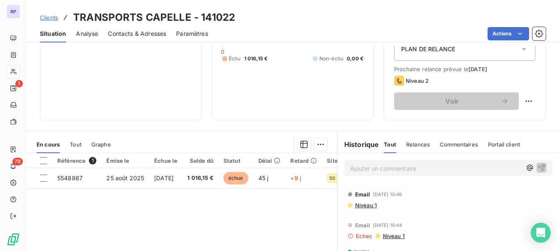
scroll to position [113, 0]
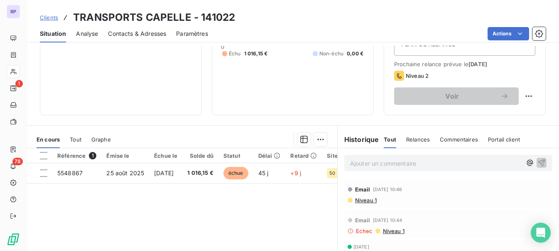
click at [359, 199] on span "Niveau 1" at bounding box center [366, 200] width 22 height 7
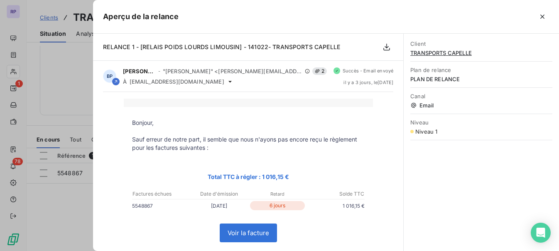
click at [67, 215] on div at bounding box center [279, 125] width 559 height 251
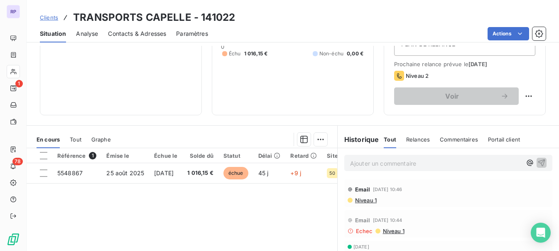
click at [47, 14] on span "Clients" at bounding box center [49, 17] width 18 height 7
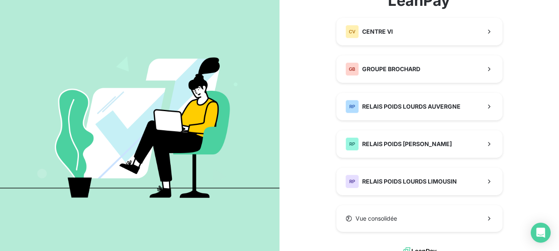
scroll to position [74, 0]
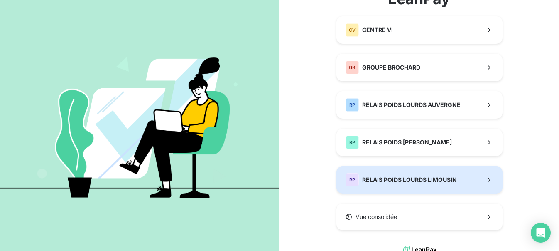
click at [435, 179] on span "RELAIS POIDS LOURDS LIMOUSIN" at bounding box center [409, 179] width 95 height 8
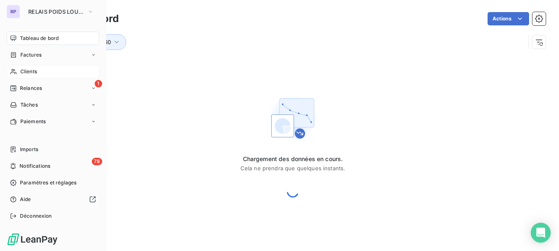
click at [25, 73] on span "Clients" at bounding box center [28, 71] width 17 height 7
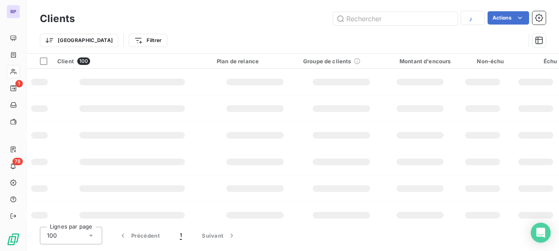
type input "CAPELLE"
click at [378, 22] on input "text" at bounding box center [395, 18] width 125 height 13
type input "[PERSON_NAME]"
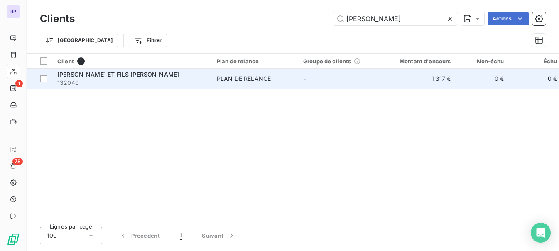
click at [113, 79] on span "132040" at bounding box center [132, 83] width 150 height 8
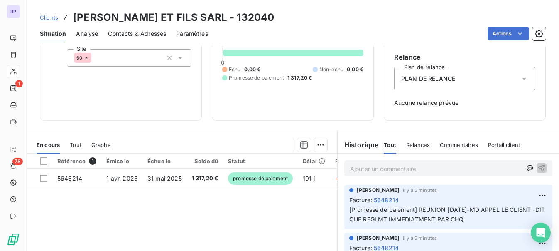
scroll to position [80, 0]
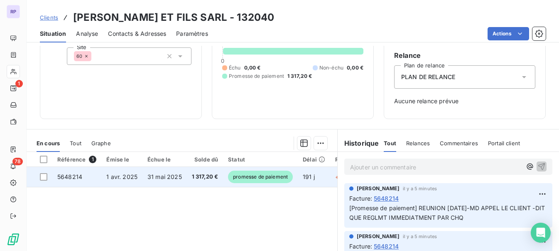
click at [64, 173] on span "5648214" at bounding box center [69, 176] width 25 height 7
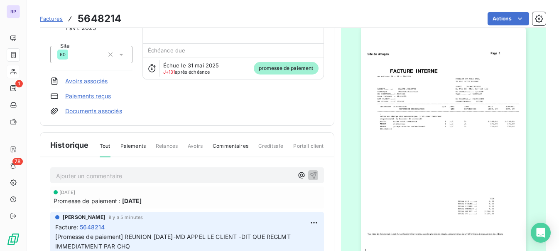
scroll to position [82, 0]
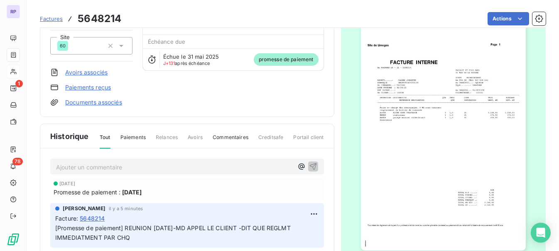
click at [471, 128] on img "button" at bounding box center [443, 133] width 165 height 233
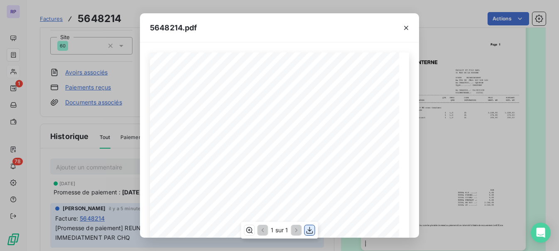
click at [312, 228] on icon "button" at bounding box center [310, 230] width 8 height 8
click at [406, 29] on icon "button" at bounding box center [406, 28] width 8 height 8
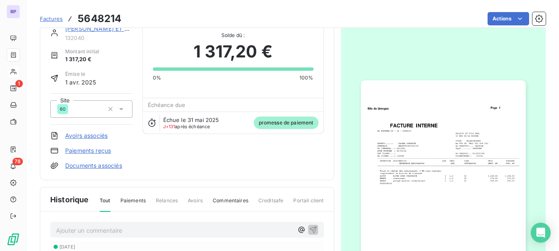
scroll to position [18, 0]
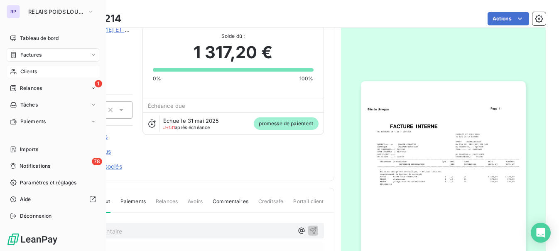
click at [26, 72] on span "Clients" at bounding box center [28, 71] width 17 height 7
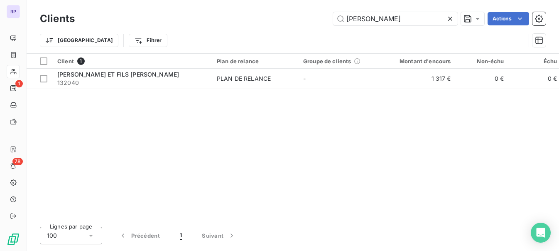
drag, startPoint x: 368, startPoint y: 18, endPoint x: 318, endPoint y: 24, distance: 50.6
click at [318, 24] on div "PAILLO Actions" at bounding box center [315, 18] width 461 height 13
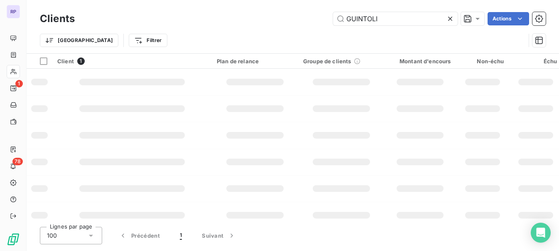
type input "GUINTOLI"
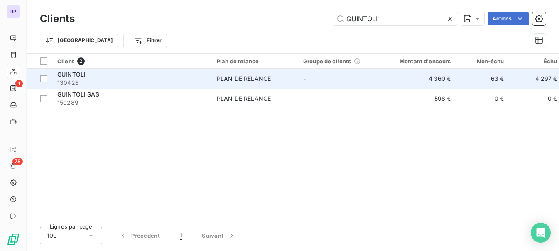
click at [94, 77] on div "GUINTOLI" at bounding box center [132, 74] width 150 height 8
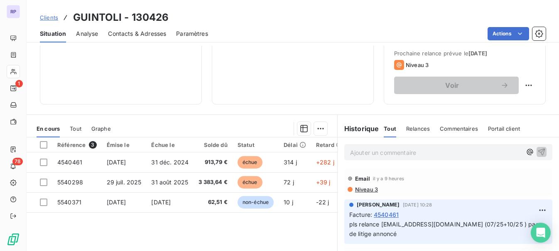
scroll to position [129, 0]
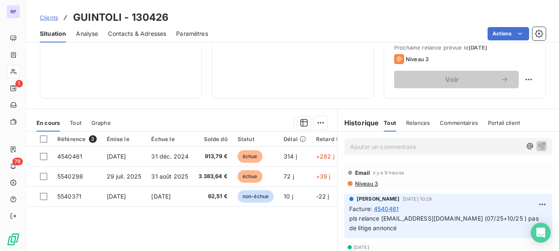
click at [434, 145] on p "Ajouter un commentaire ﻿" at bounding box center [436, 146] width 172 height 10
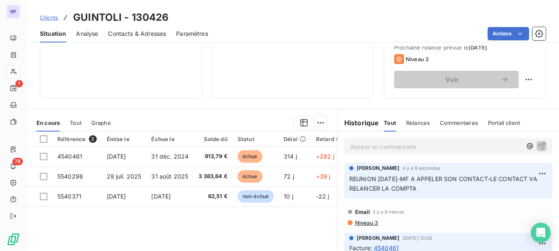
click at [51, 16] on span "Clients" at bounding box center [49, 17] width 18 height 7
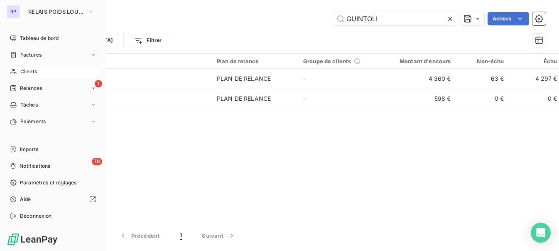
click at [28, 72] on span "Clients" at bounding box center [28, 71] width 17 height 7
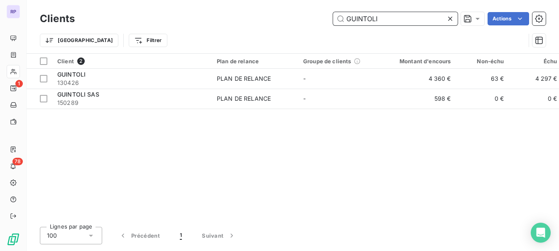
drag, startPoint x: 382, startPoint y: 20, endPoint x: 318, endPoint y: 15, distance: 64.2
click at [318, 15] on div "GUINTOLI Actions" at bounding box center [315, 18] width 461 height 13
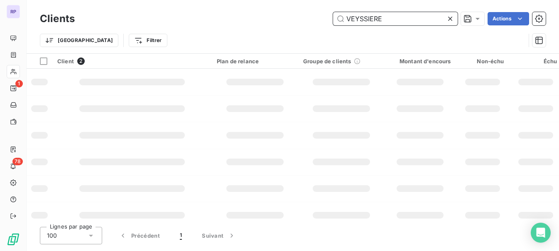
type input "VEYSSIERE"
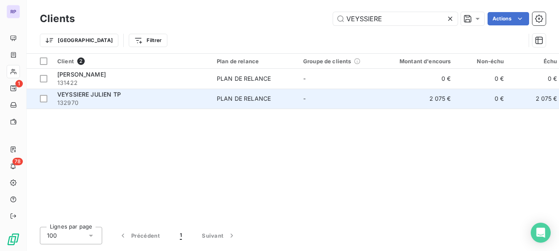
click at [108, 102] on span "132970" at bounding box center [132, 103] width 150 height 8
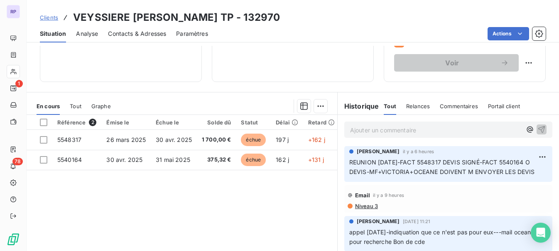
scroll to position [152, 0]
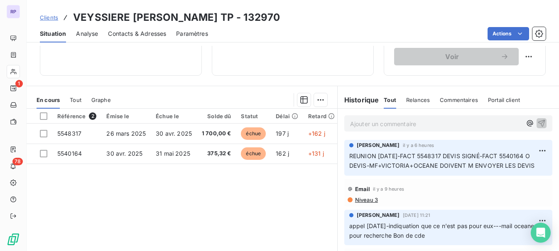
click at [424, 117] on div "Ajouter un commentaire ﻿" at bounding box center [449, 123] width 208 height 16
click at [420, 122] on p "Ajouter un commentaire ﻿" at bounding box center [436, 123] width 172 height 10
